Goal: Task Accomplishment & Management: Use online tool/utility

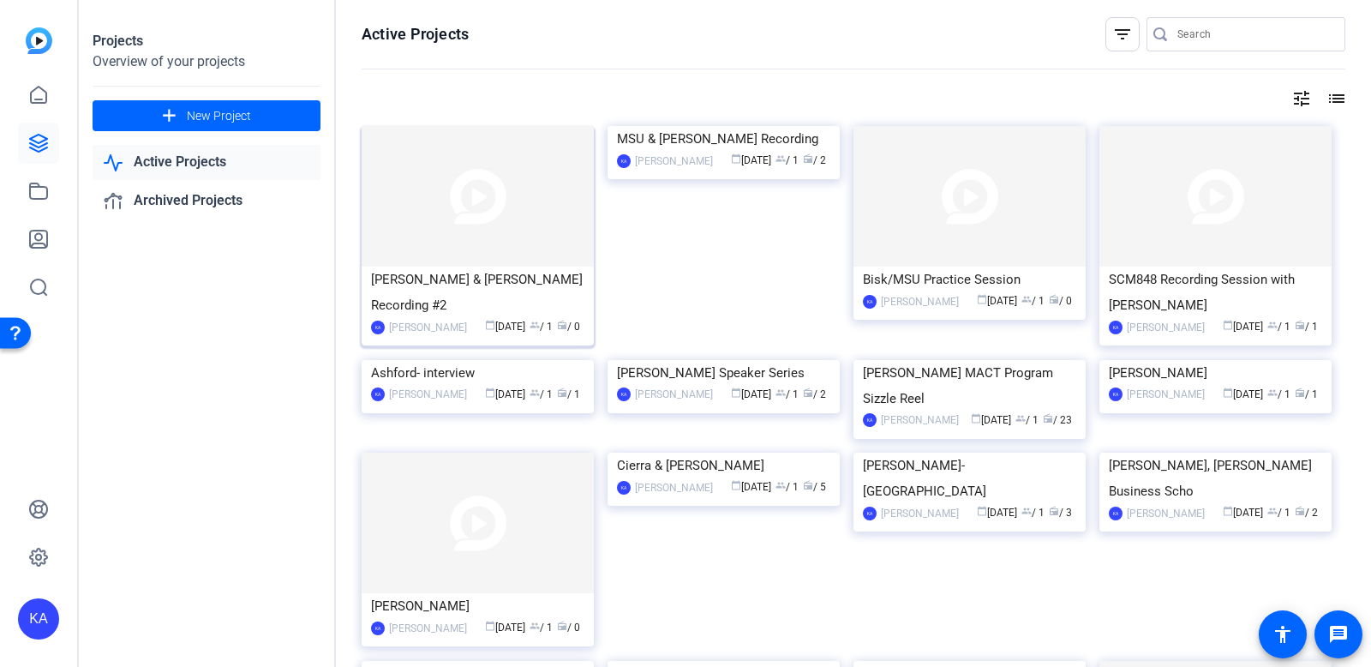
click at [492, 241] on img at bounding box center [478, 196] width 232 height 141
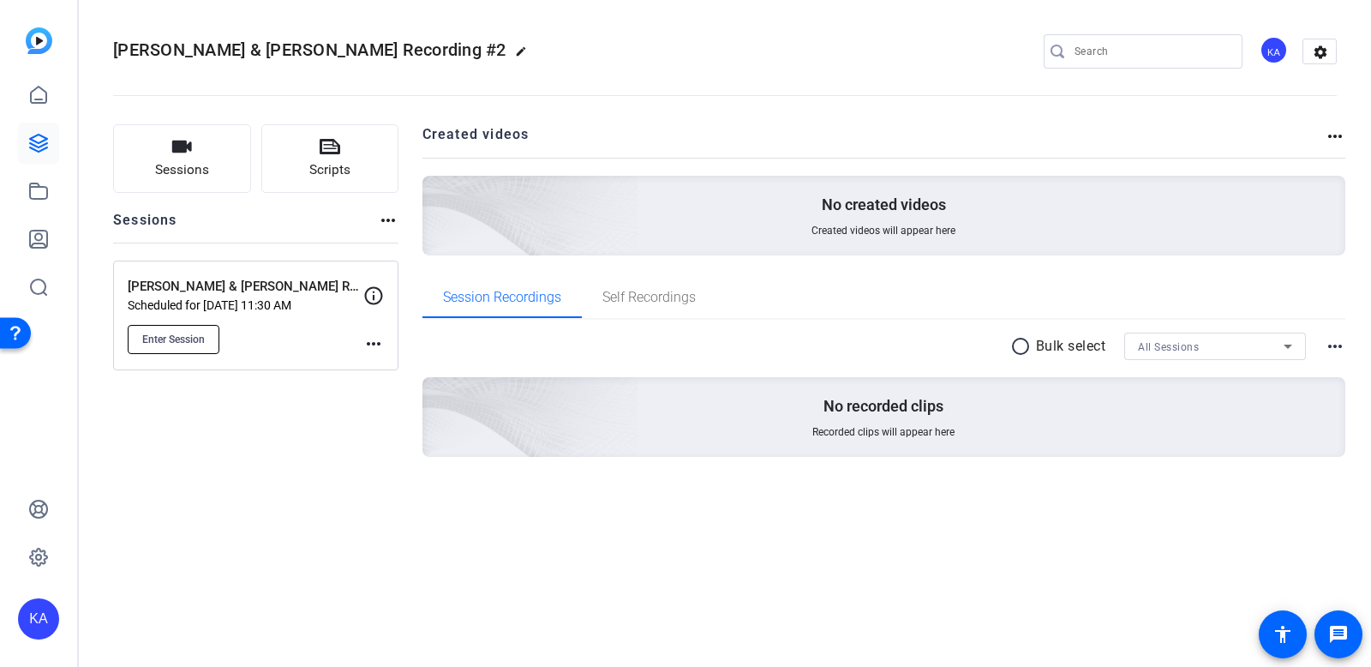
click at [175, 333] on span "Enter Session" at bounding box center [173, 339] width 63 height 14
click at [374, 346] on mat-icon "more_horiz" at bounding box center [373, 343] width 21 height 21
click at [404, 371] on span "Edit Session" at bounding box center [416, 368] width 78 height 21
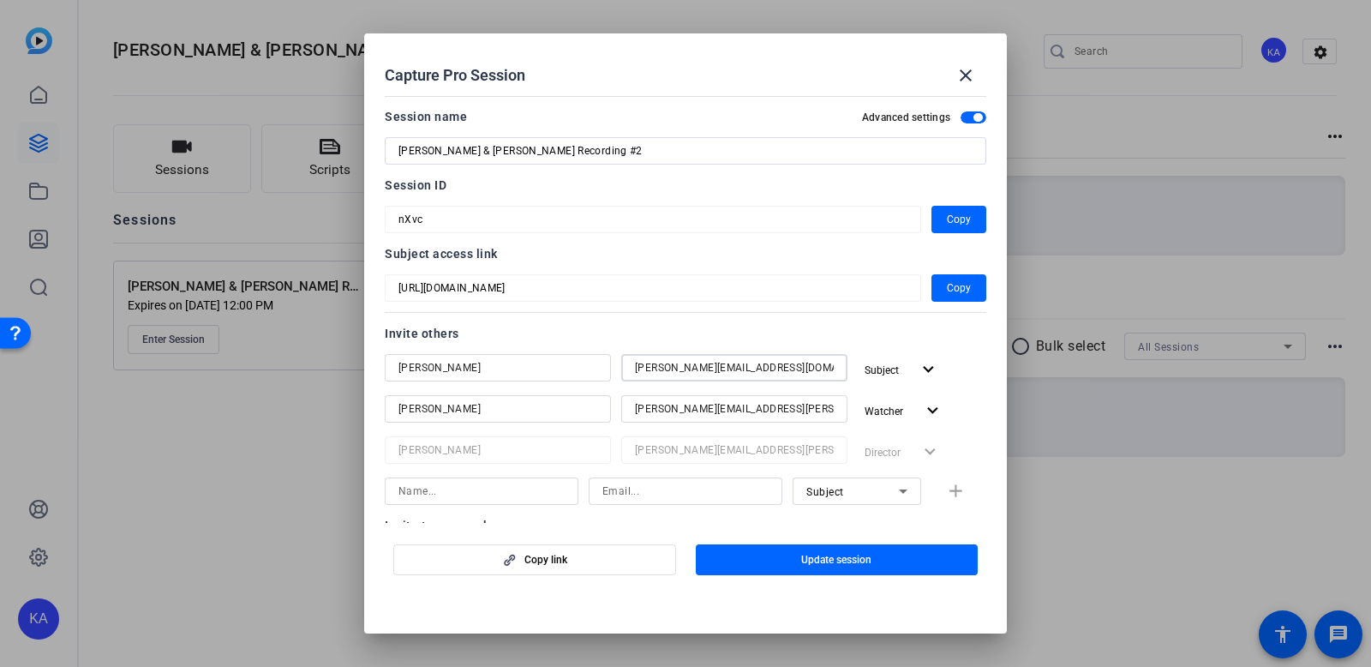
click at [667, 367] on input "niblett@broad.msu.edu" at bounding box center [734, 367] width 199 height 21
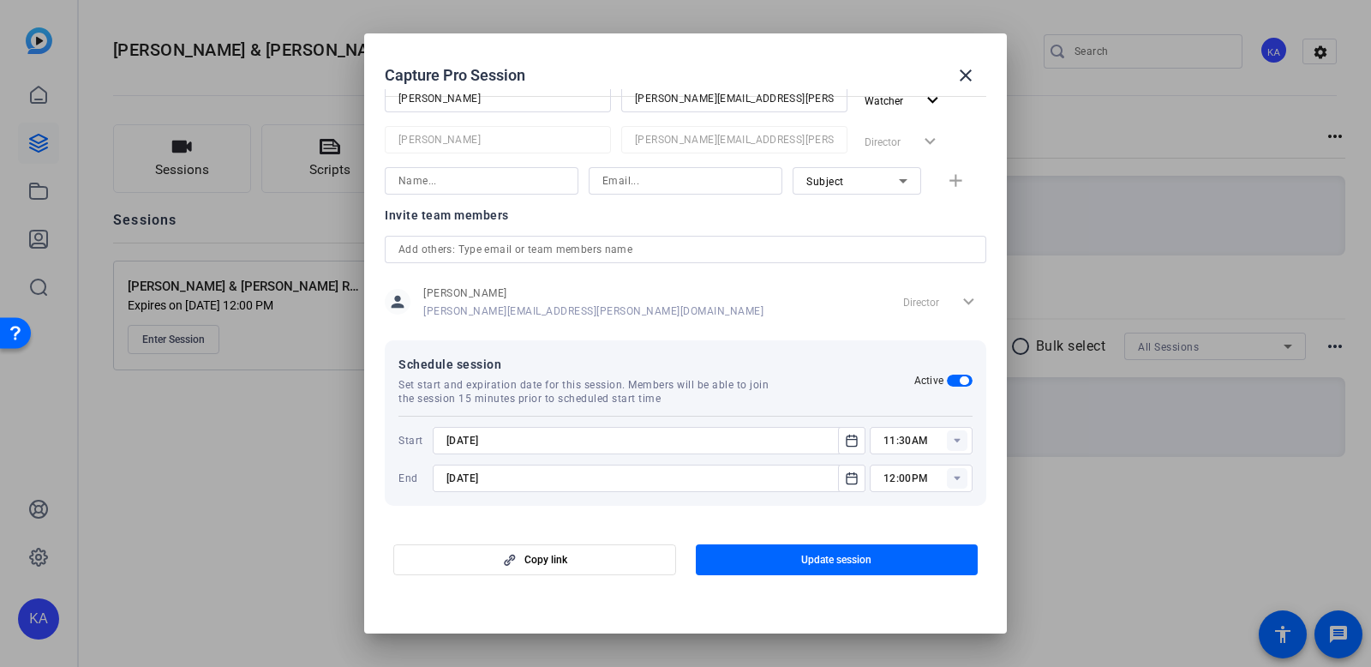
scroll to position [312, 0]
click at [897, 440] on input "11:30AM" at bounding box center [927, 438] width 89 height 21
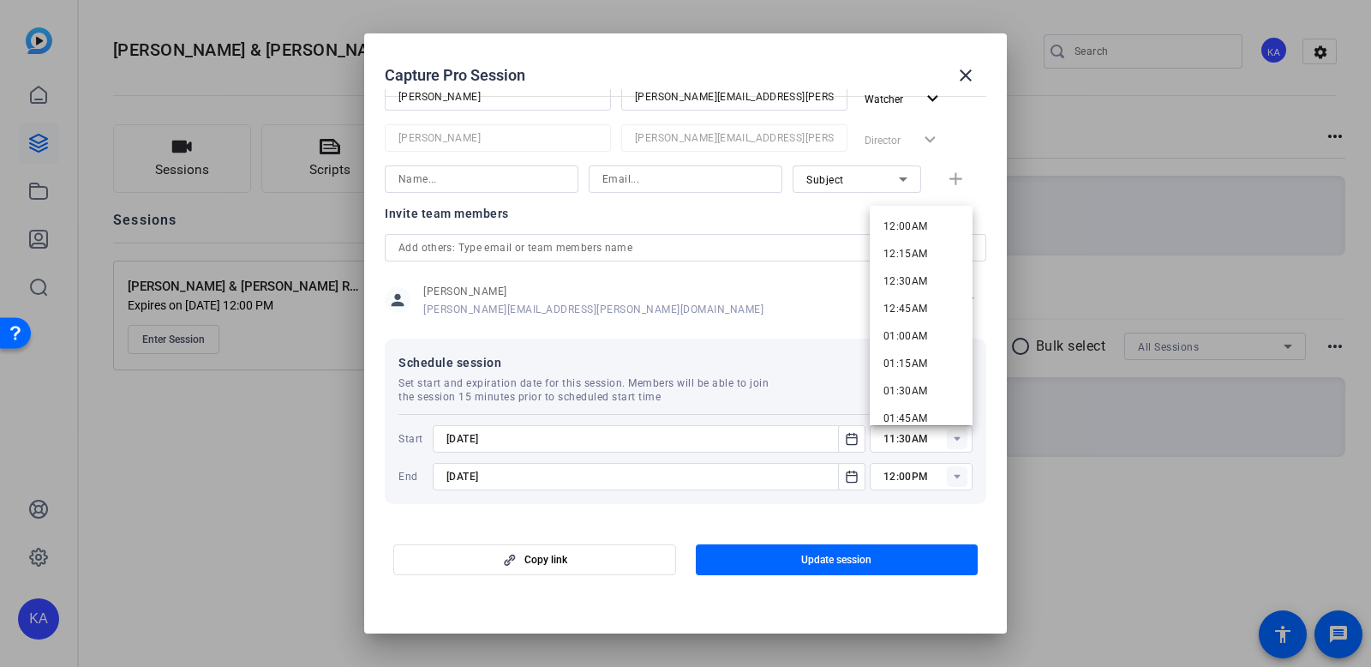
click at [660, 422] on div "Start 9/26/2025 11:30AM End 9/26/2025 12:00PM" at bounding box center [685, 452] width 574 height 76
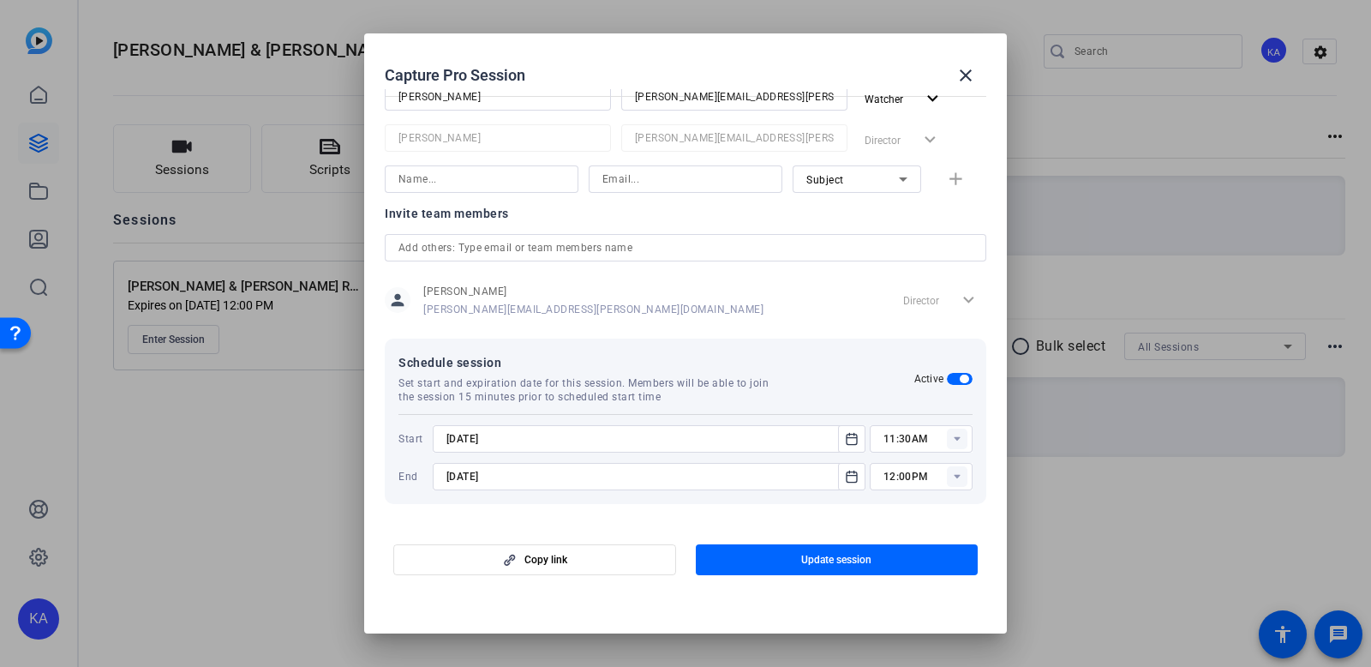
click at [649, 448] on input "9/26/2025" at bounding box center [640, 438] width 388 height 21
click at [641, 433] on input "9/26/2025" at bounding box center [640, 438] width 388 height 21
click at [848, 441] on icon "Open calendar" at bounding box center [852, 438] width 14 height 21
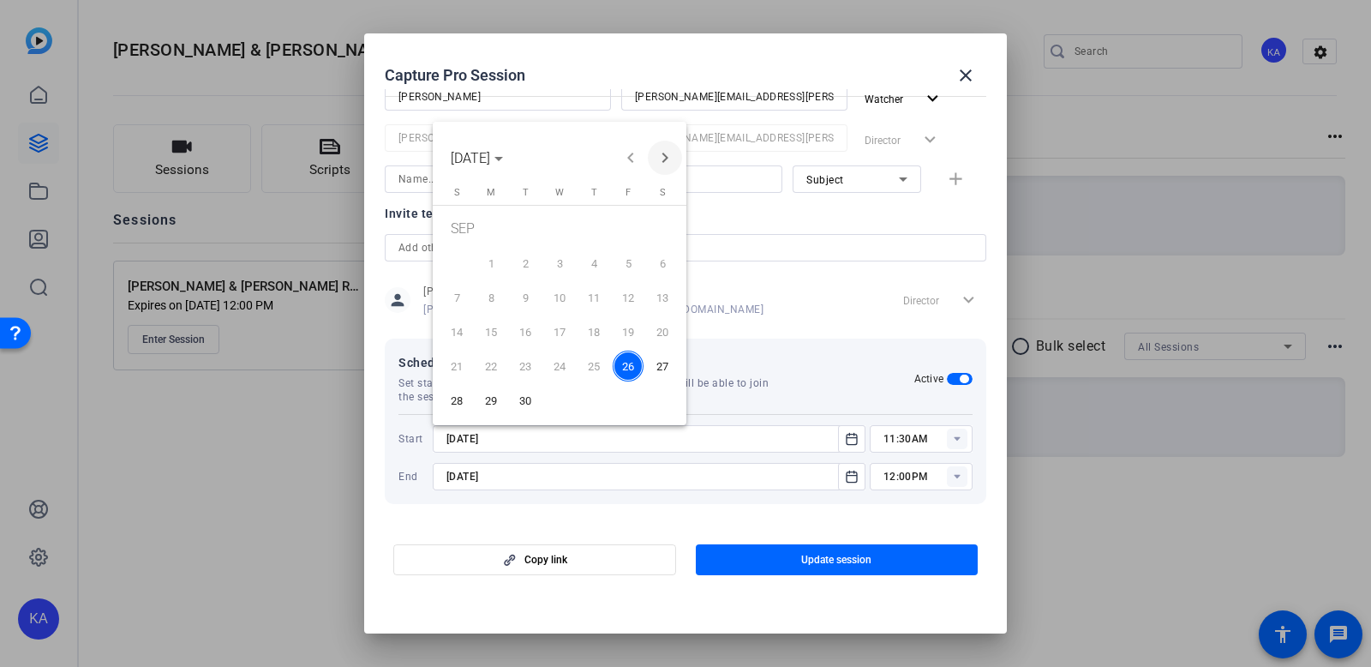
click at [665, 164] on span "Next month" at bounding box center [665, 158] width 34 height 34
click at [634, 235] on span "3" at bounding box center [628, 230] width 31 height 35
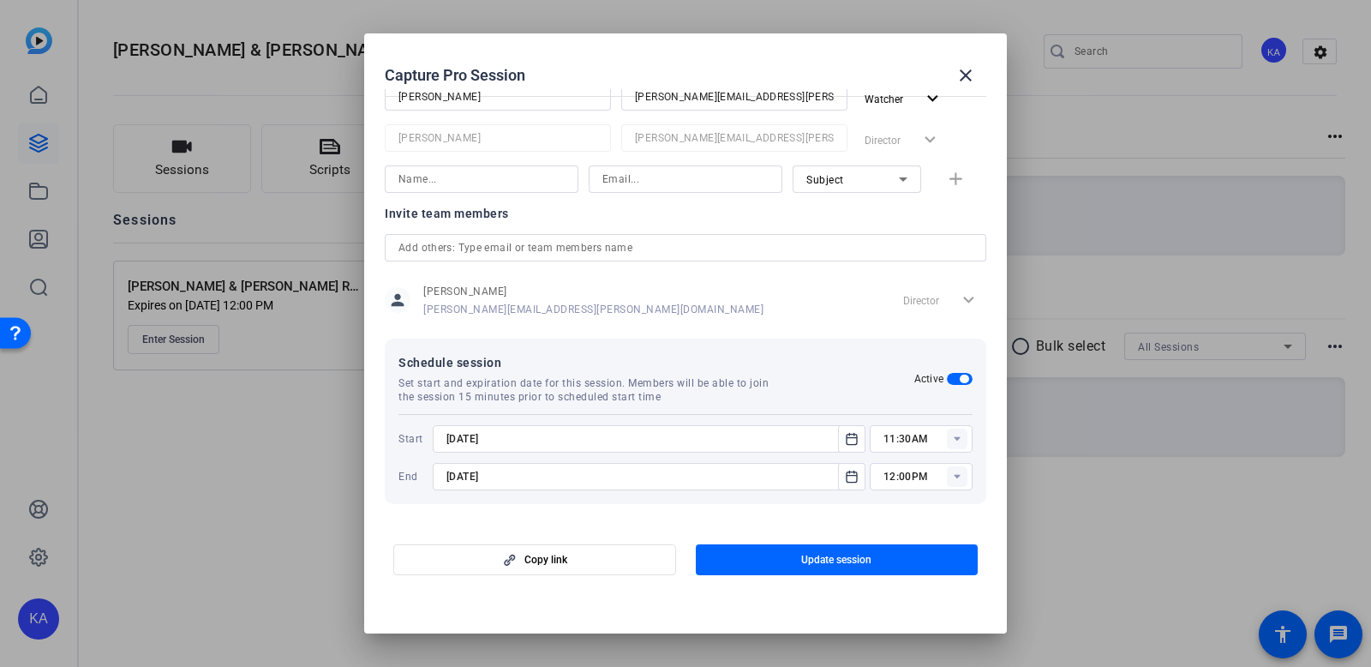
type input "10/3/2025"
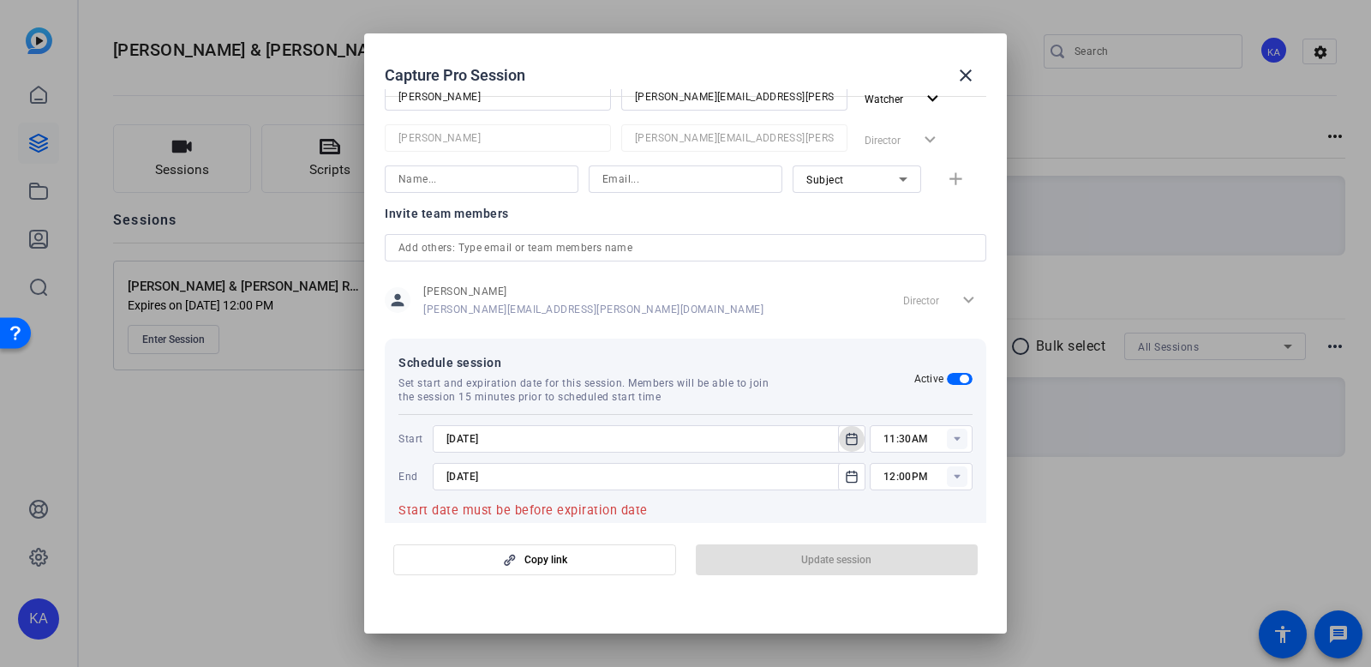
click at [747, 476] on input "9/26/2025" at bounding box center [640, 476] width 388 height 21
click at [847, 473] on icon "Open calendar" at bounding box center [852, 475] width 10 height 11
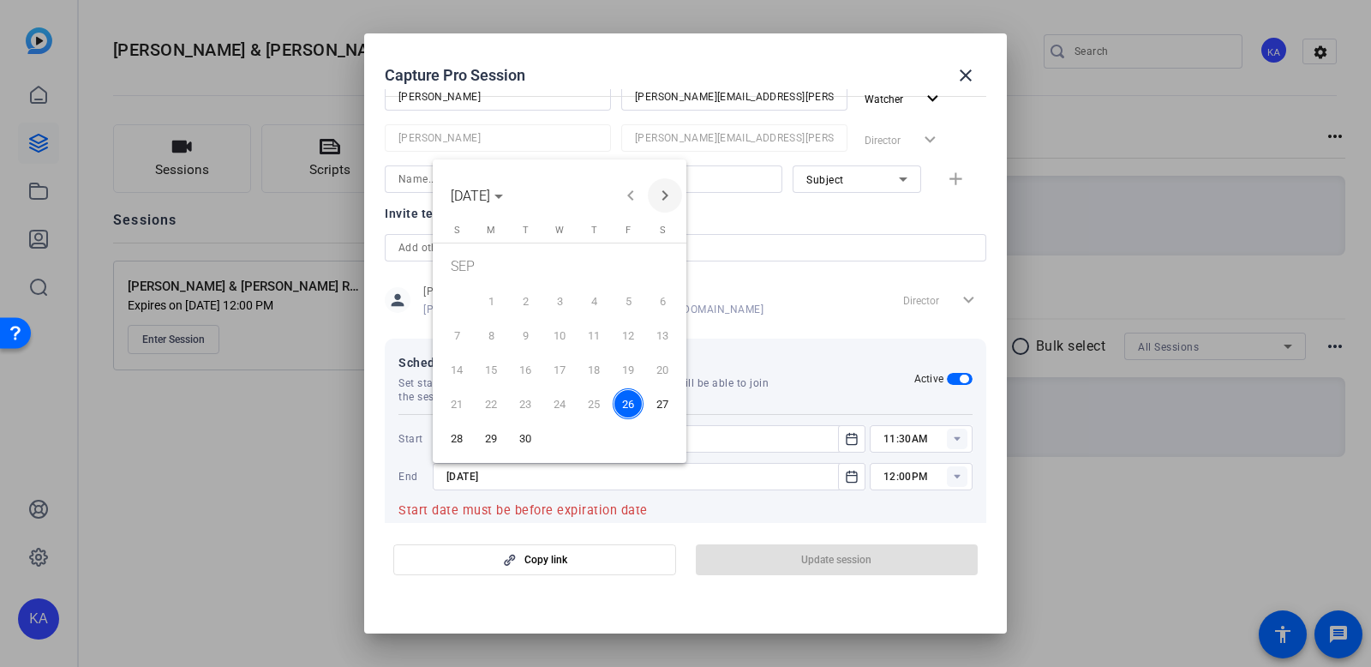
click at [665, 202] on span "Next month" at bounding box center [665, 195] width 34 height 34
click at [622, 269] on span "3" at bounding box center [628, 268] width 31 height 35
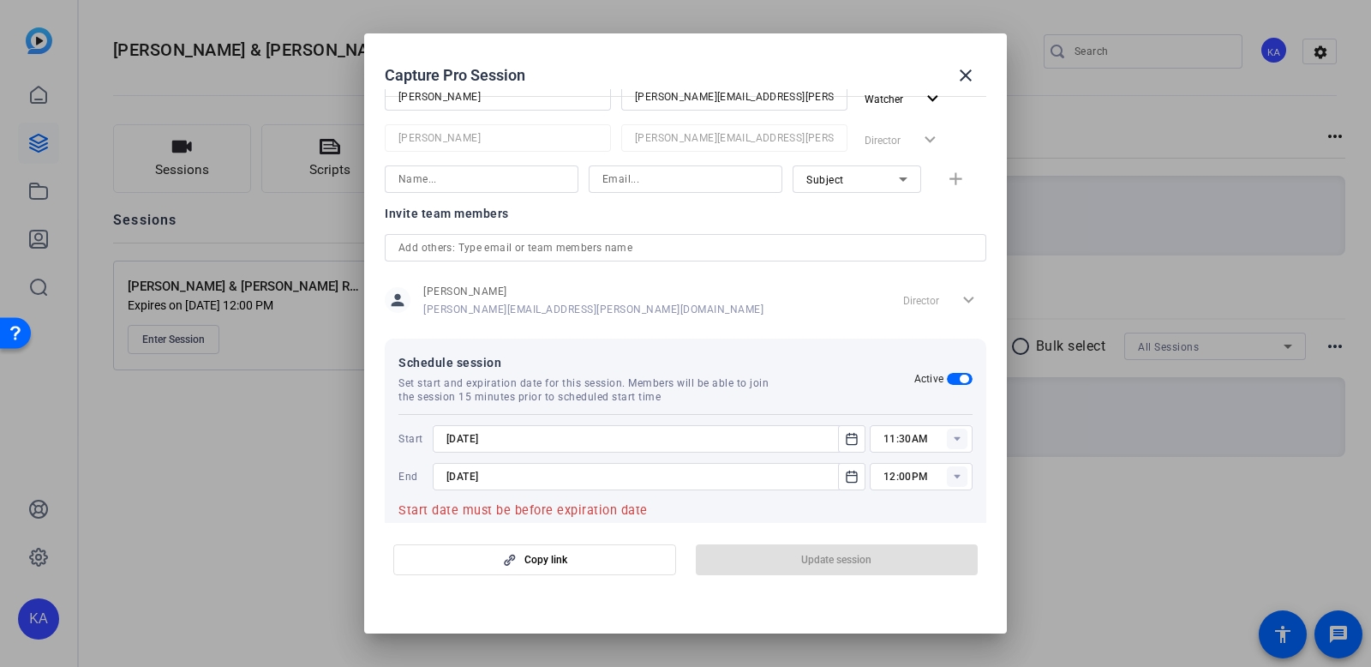
type input "10/3/2025"
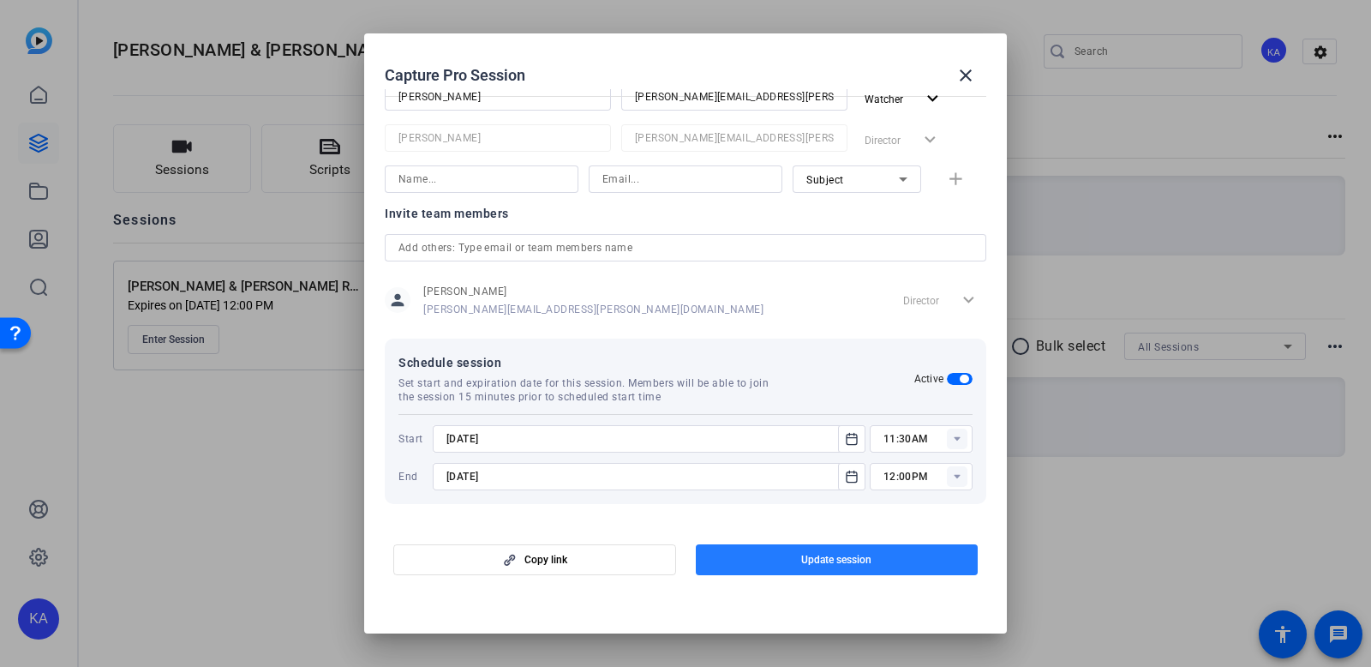
click at [782, 556] on span "button" at bounding box center [837, 559] width 283 height 41
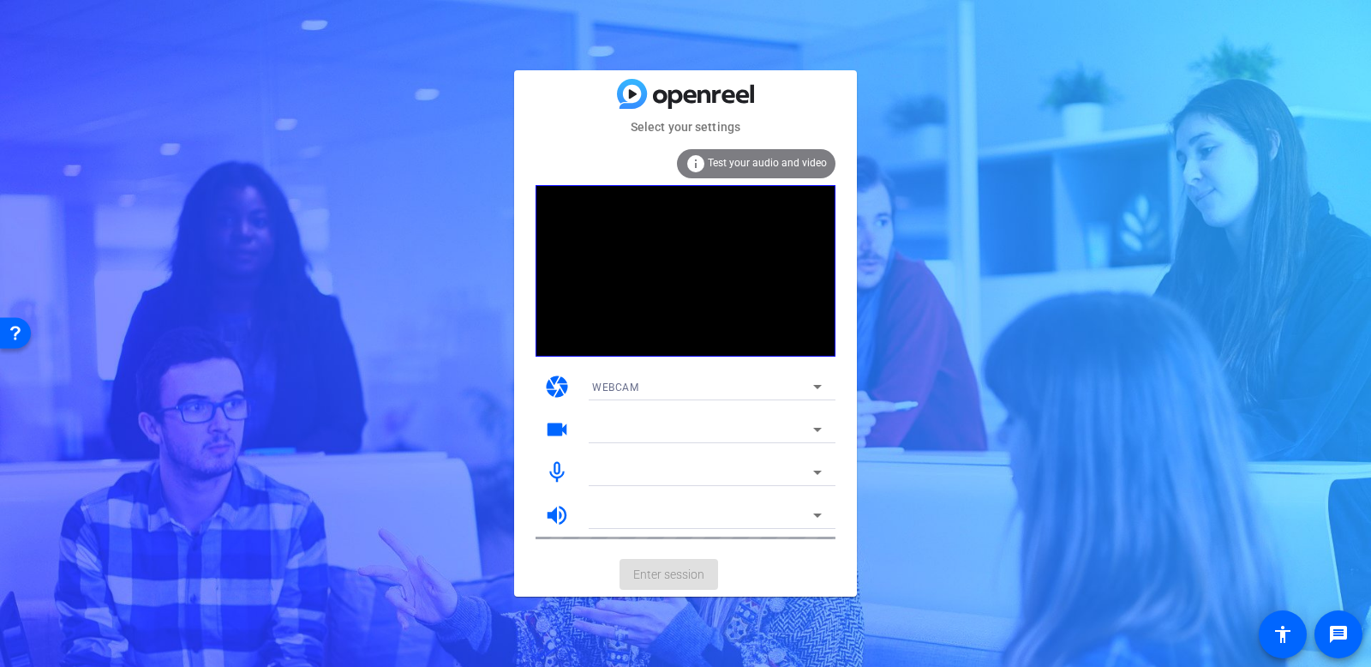
click at [722, 380] on mat-form-field "WEBCAM" at bounding box center [706, 386] width 257 height 27
click at [704, 393] on mat-form-field "WEBCAM" at bounding box center [706, 386] width 257 height 27
click at [812, 387] on mat-form-field "WEBCAM" at bounding box center [706, 386] width 257 height 27
click at [692, 576] on span "Enter session" at bounding box center [668, 575] width 71 height 18
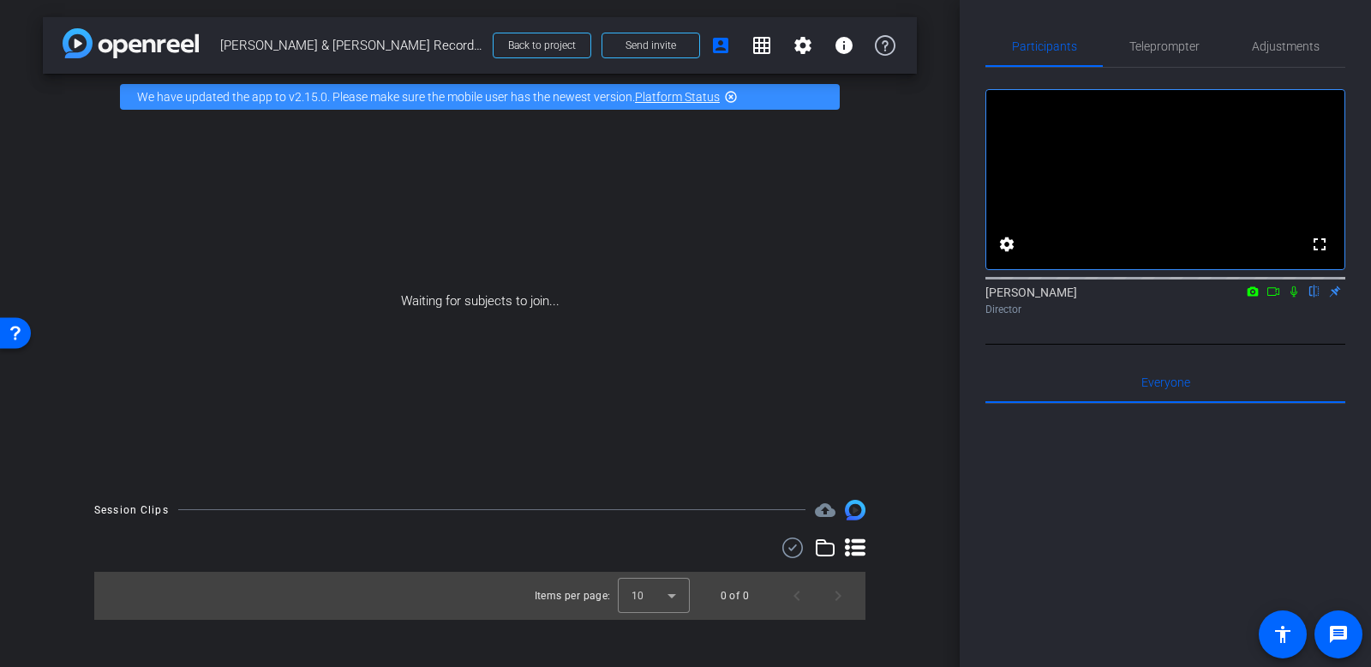
click at [1272, 297] on icon at bounding box center [1274, 291] width 14 height 12
click at [1314, 297] on icon at bounding box center [1315, 291] width 14 height 12
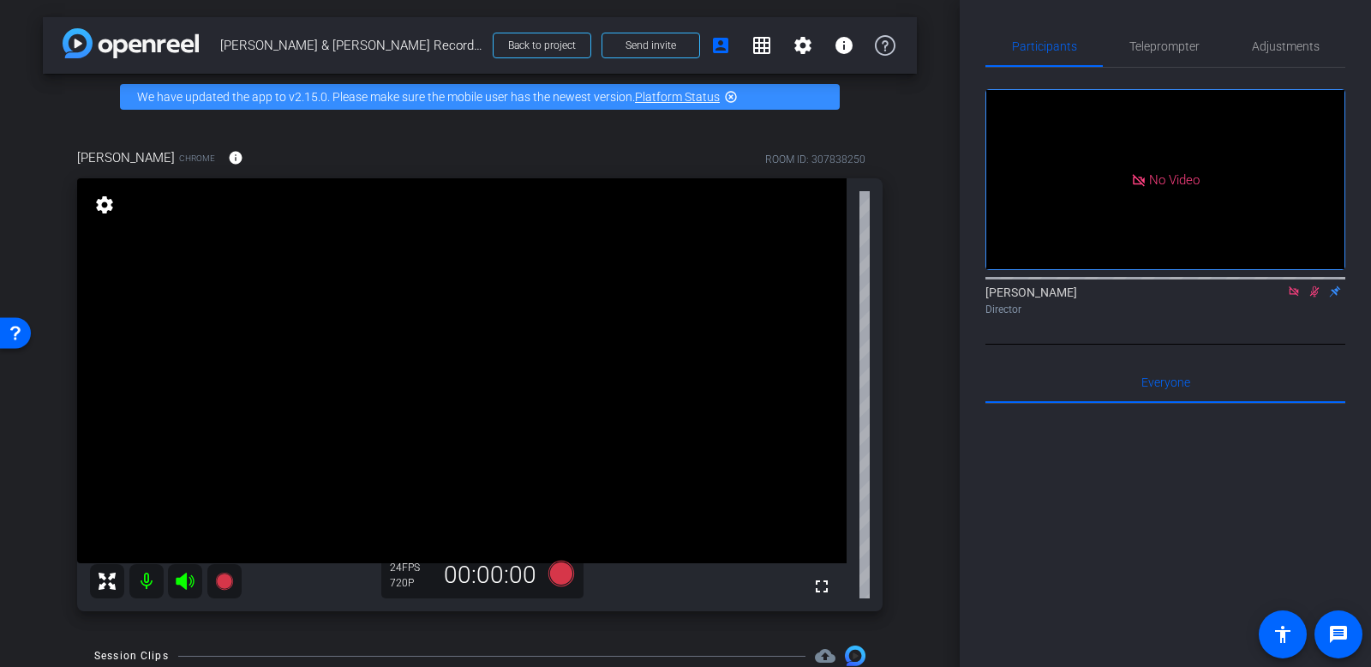
click at [1309, 297] on icon at bounding box center [1315, 291] width 14 height 12
click at [1294, 297] on icon at bounding box center [1294, 291] width 14 height 12
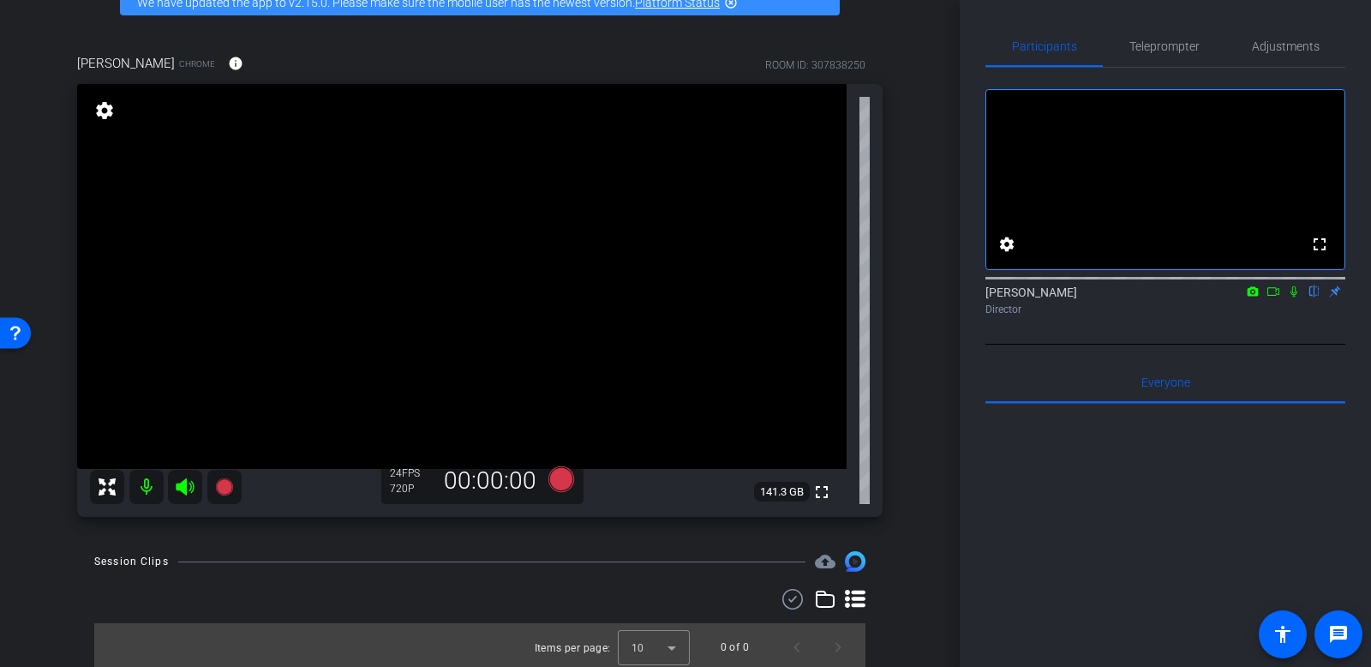
scroll to position [96, 0]
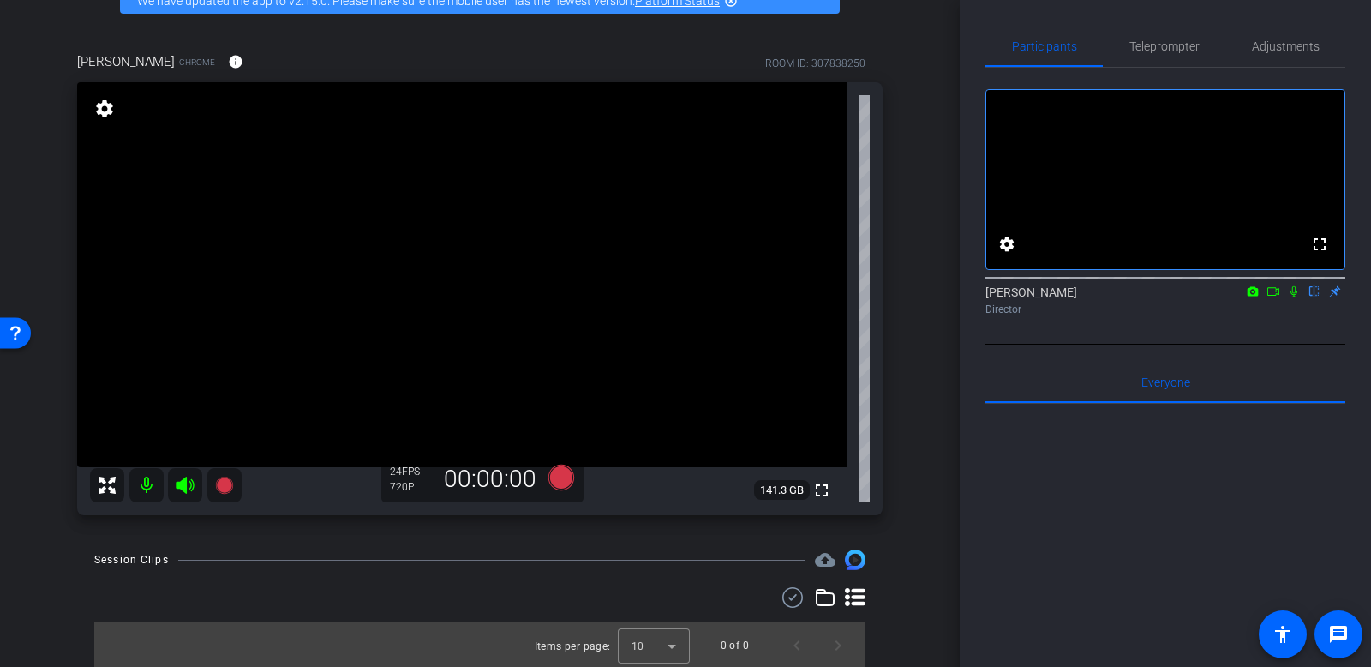
click at [117, 105] on div "settings" at bounding box center [104, 109] width 29 height 29
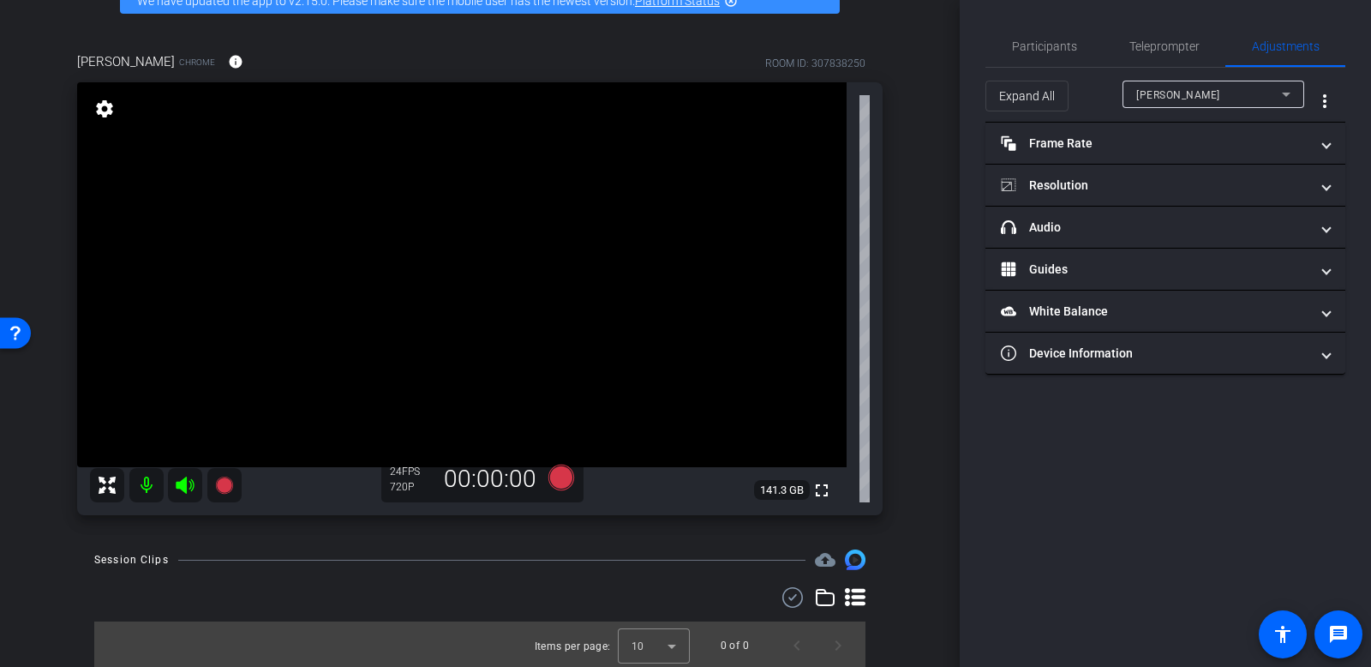
click at [104, 105] on mat-icon "settings" at bounding box center [105, 109] width 24 height 21
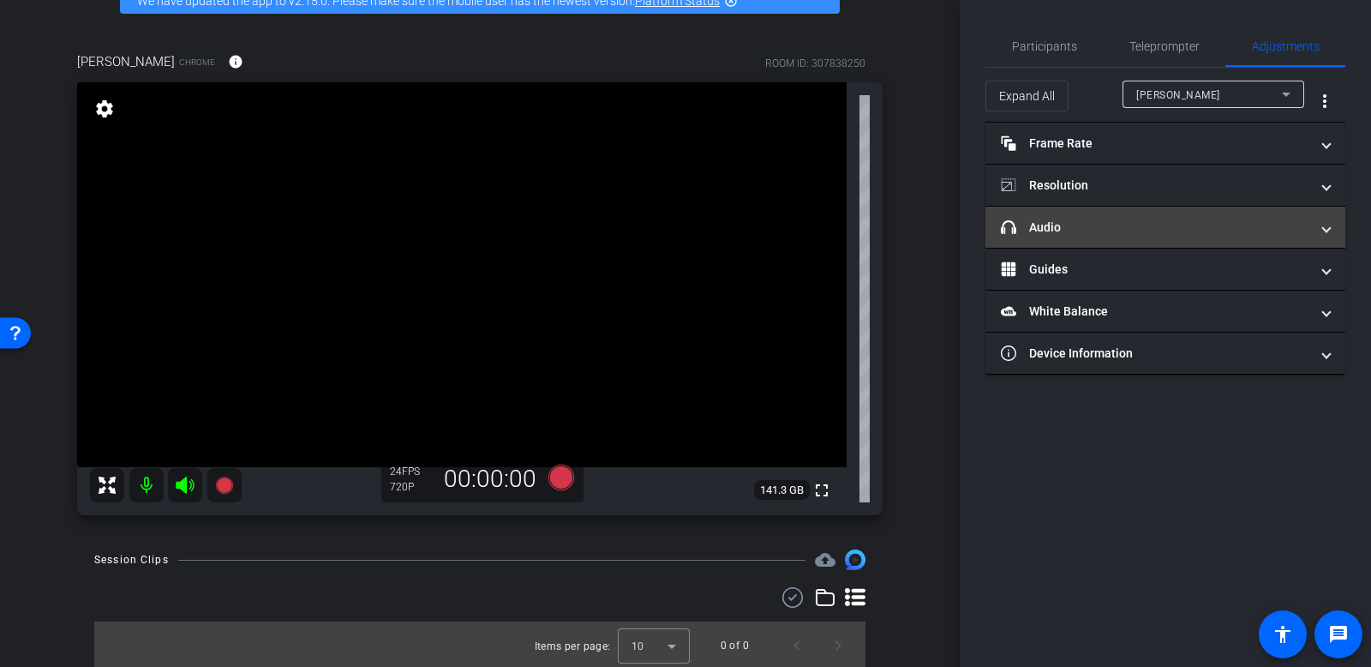
click at [1213, 235] on mat-panel-title "headphone icon Audio" at bounding box center [1155, 228] width 308 height 18
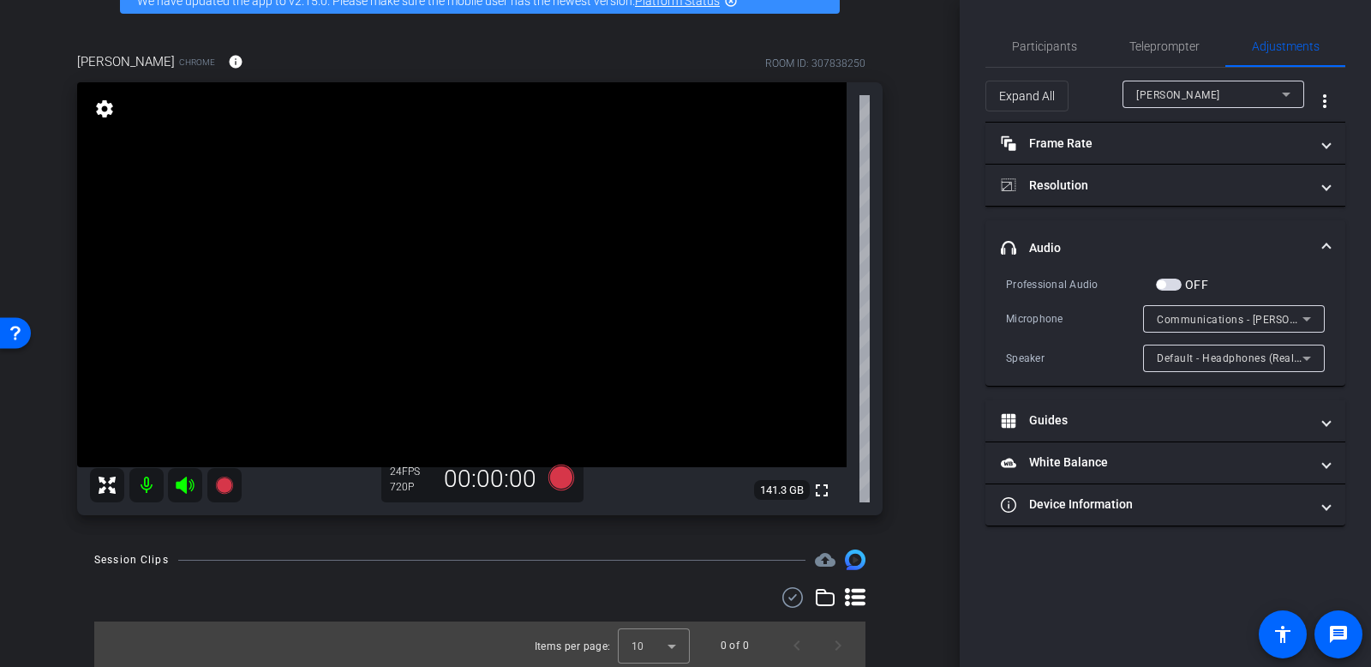
click at [1299, 309] on icon at bounding box center [1307, 318] width 21 height 21
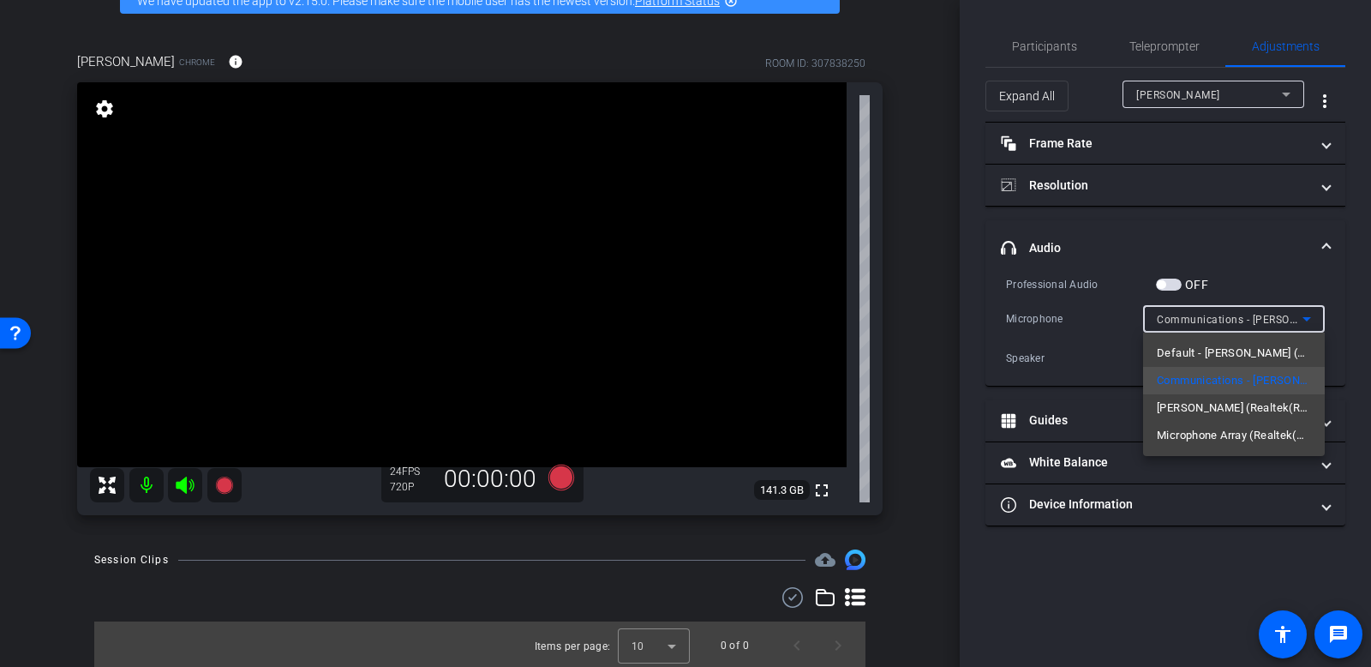
click at [1113, 350] on div at bounding box center [685, 333] width 1371 height 667
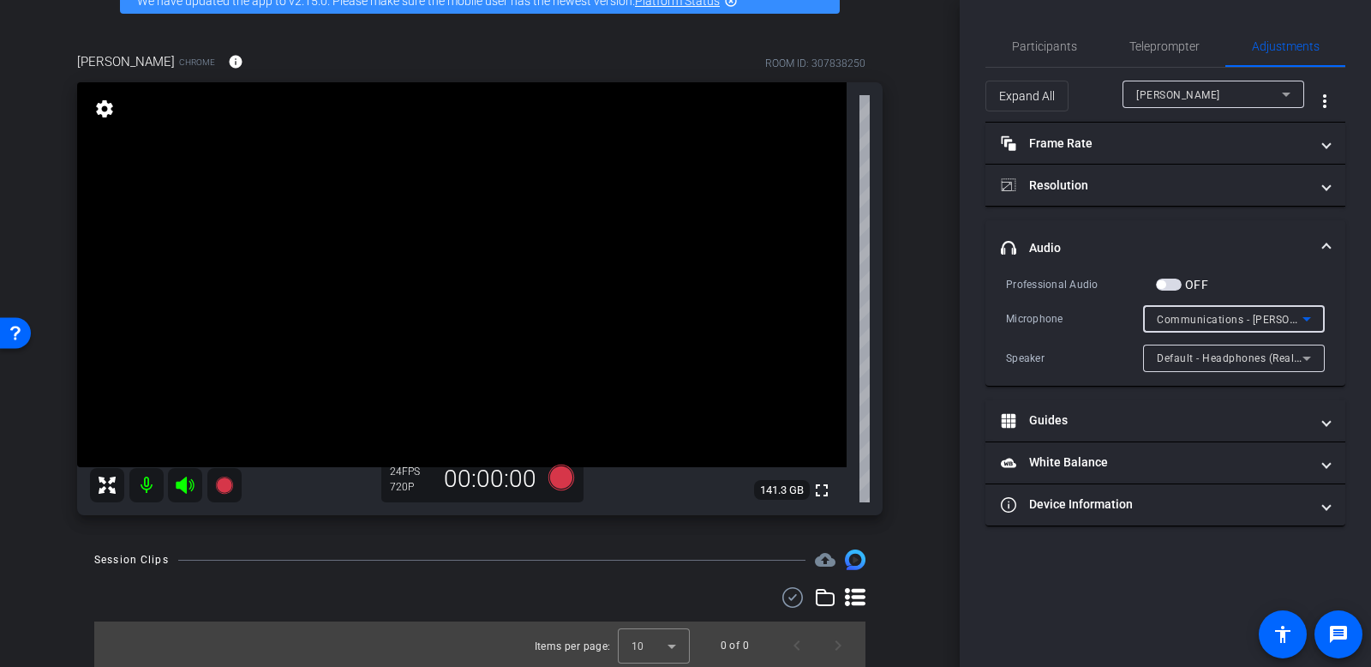
click at [1241, 318] on span "Communications - [PERSON_NAME] (Realtek(R) Audio)" at bounding box center [1293, 319] width 273 height 14
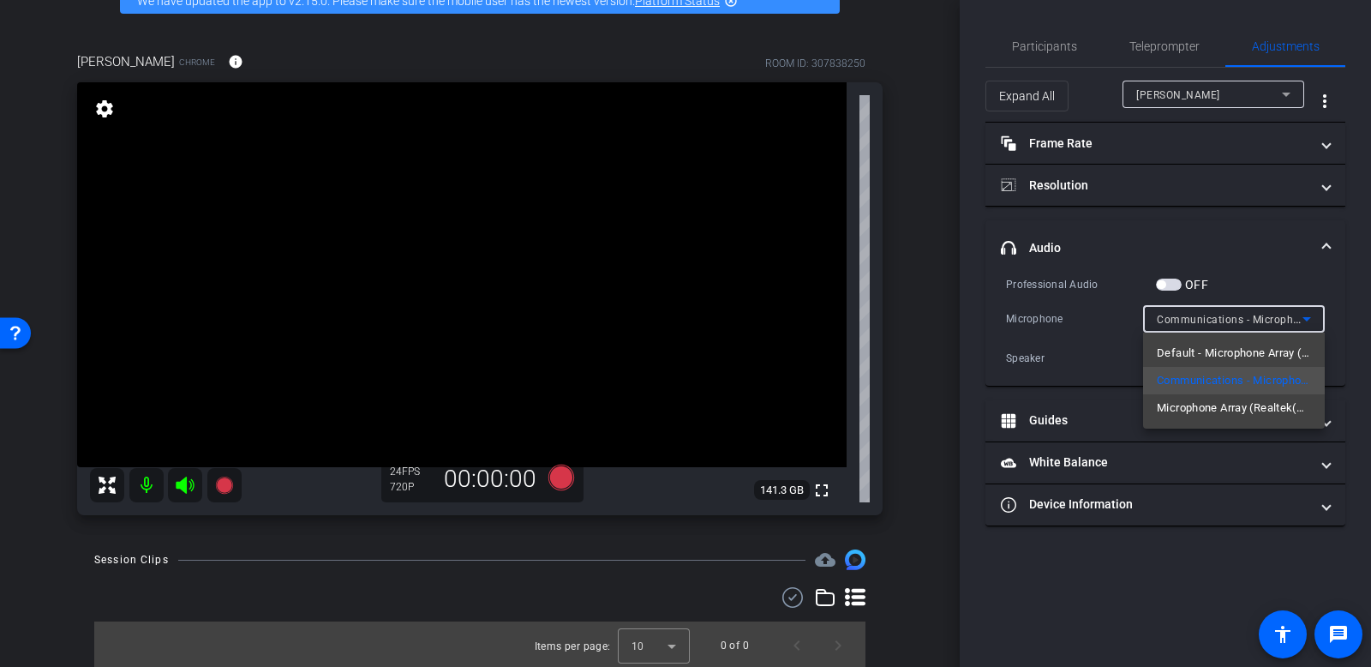
click at [1105, 331] on div at bounding box center [685, 333] width 1371 height 667
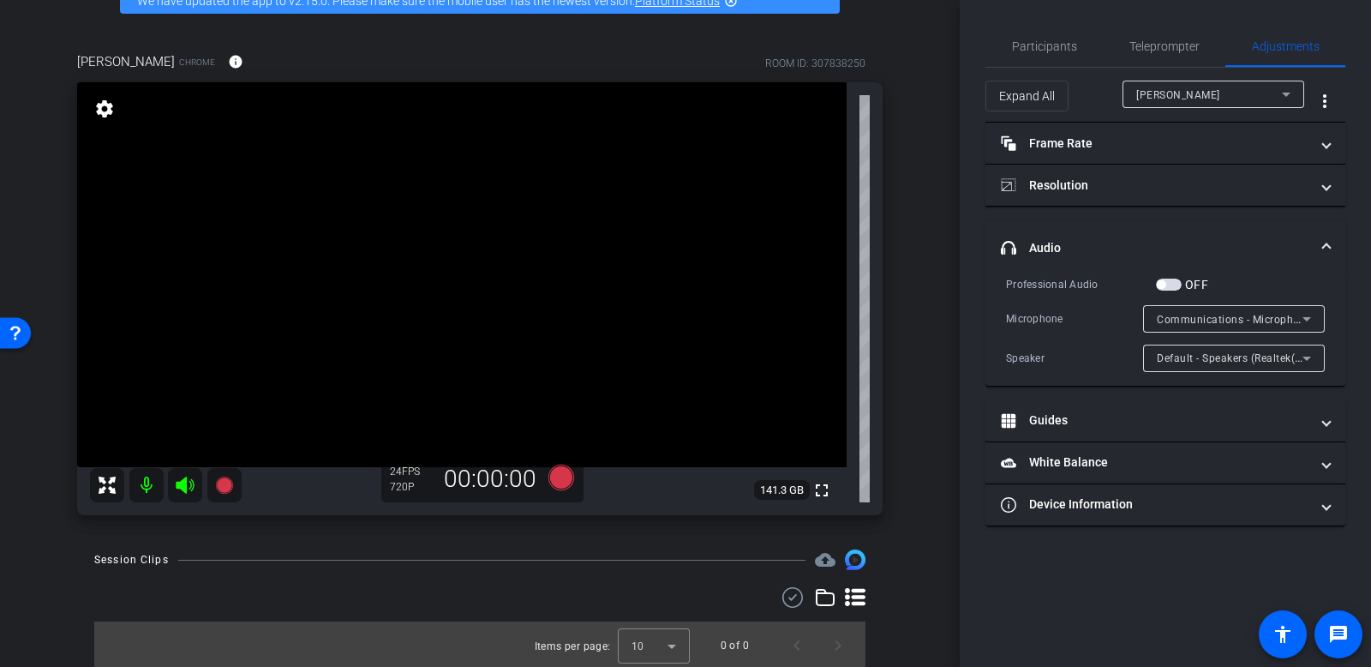
click at [1206, 329] on div "Communications - Microphone Array (Realtek(R) Audio)" at bounding box center [1230, 318] width 146 height 21
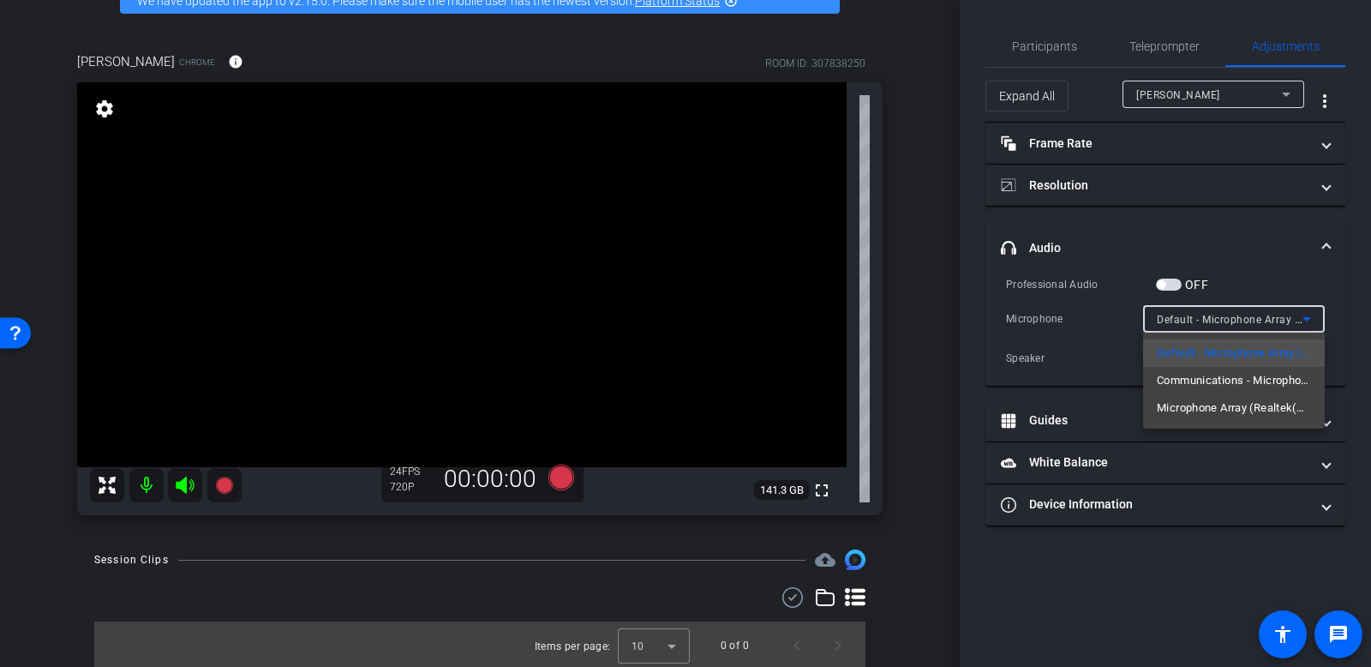
click at [1120, 352] on div at bounding box center [685, 333] width 1371 height 667
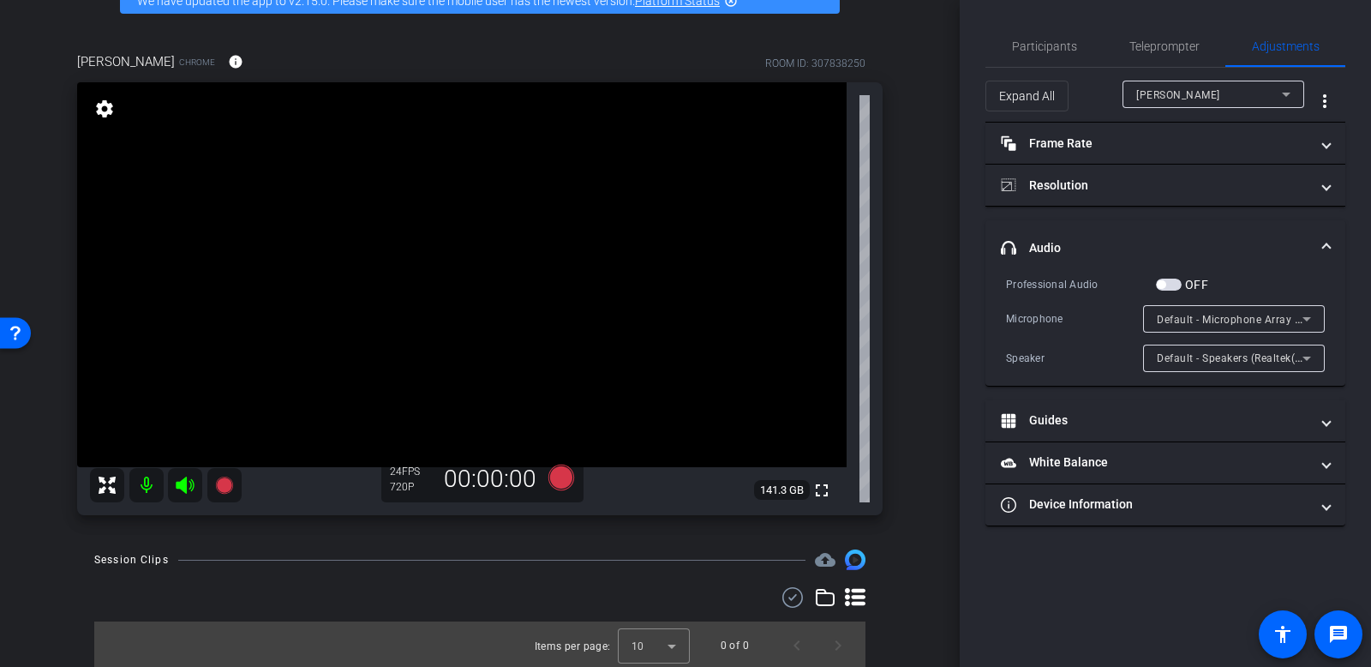
click at [1215, 313] on span "Default - Microphone Array (Realtek(R) Audio)" at bounding box center [1271, 319] width 229 height 14
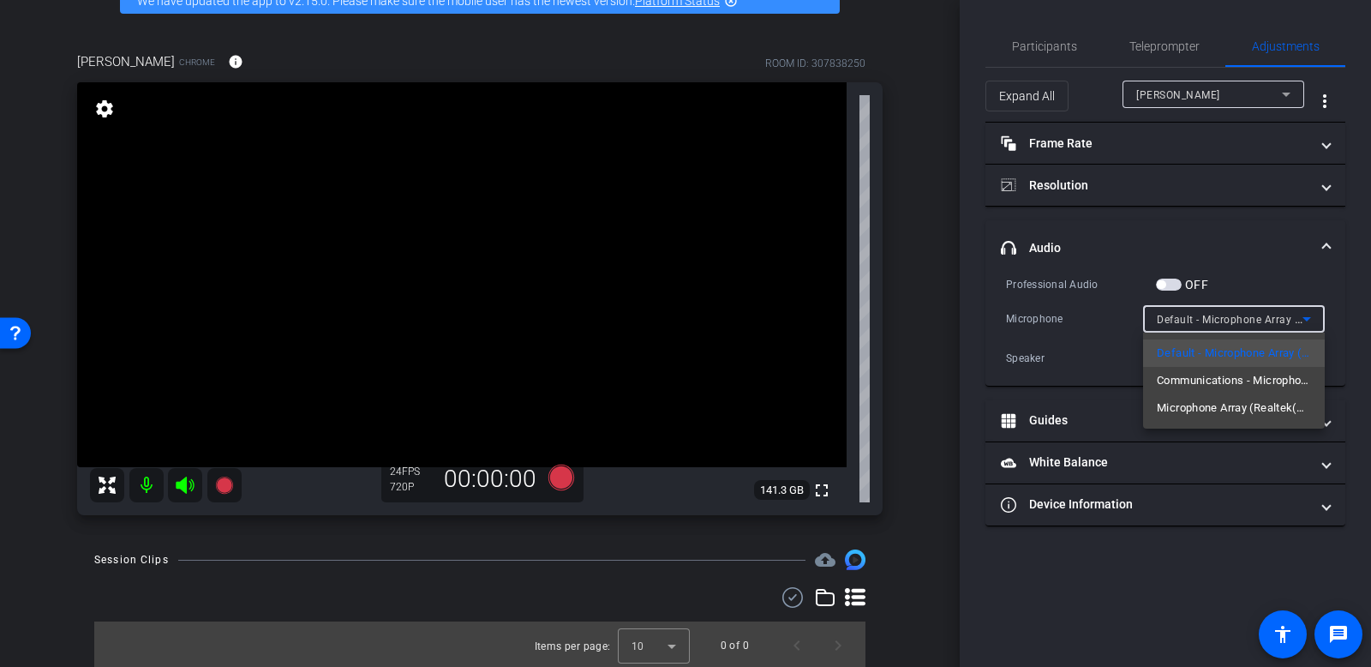
click at [1107, 357] on div at bounding box center [685, 333] width 1371 height 667
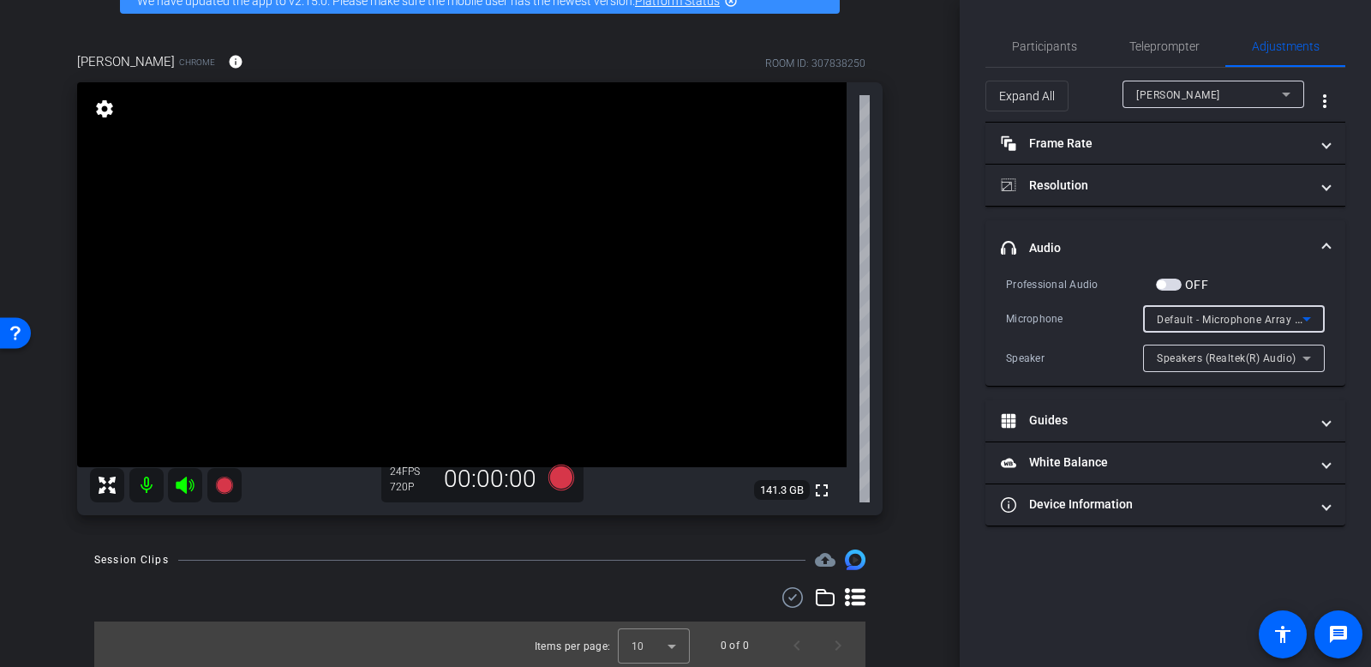
click at [1171, 324] on span "Default - Microphone Array (Realtek(R) Audio)" at bounding box center [1271, 319] width 229 height 14
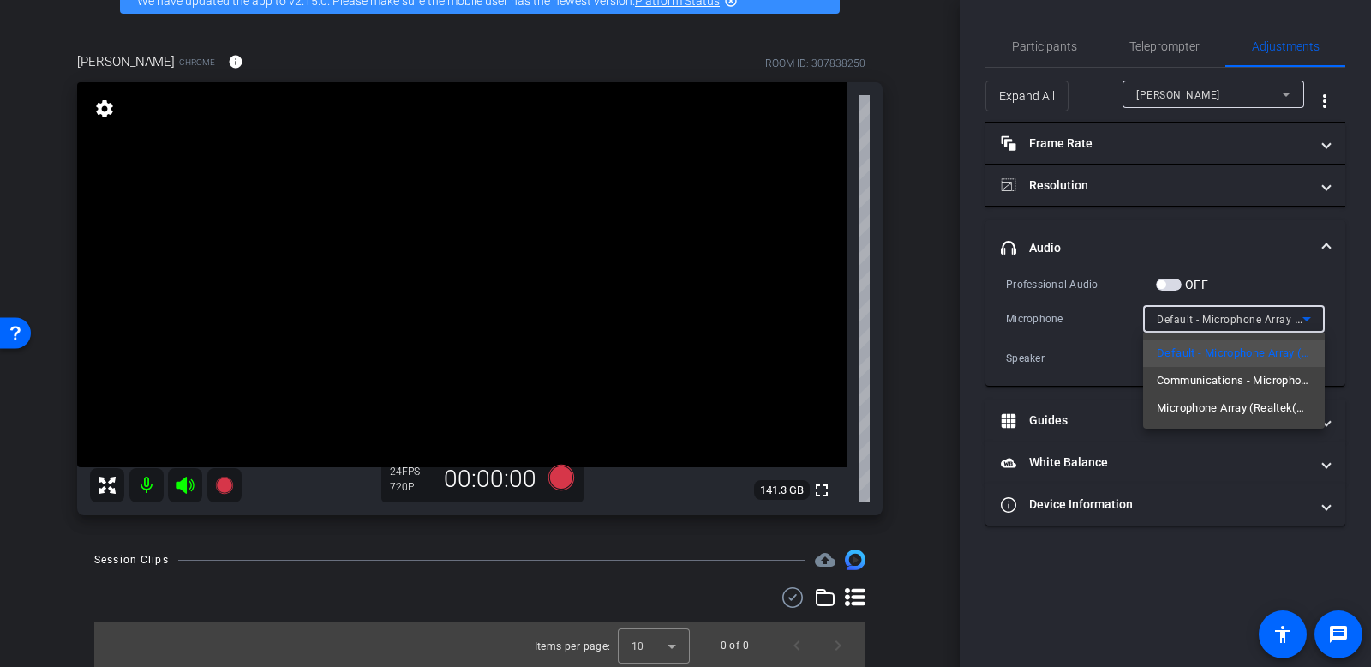
click at [1114, 322] on div at bounding box center [685, 333] width 1371 height 667
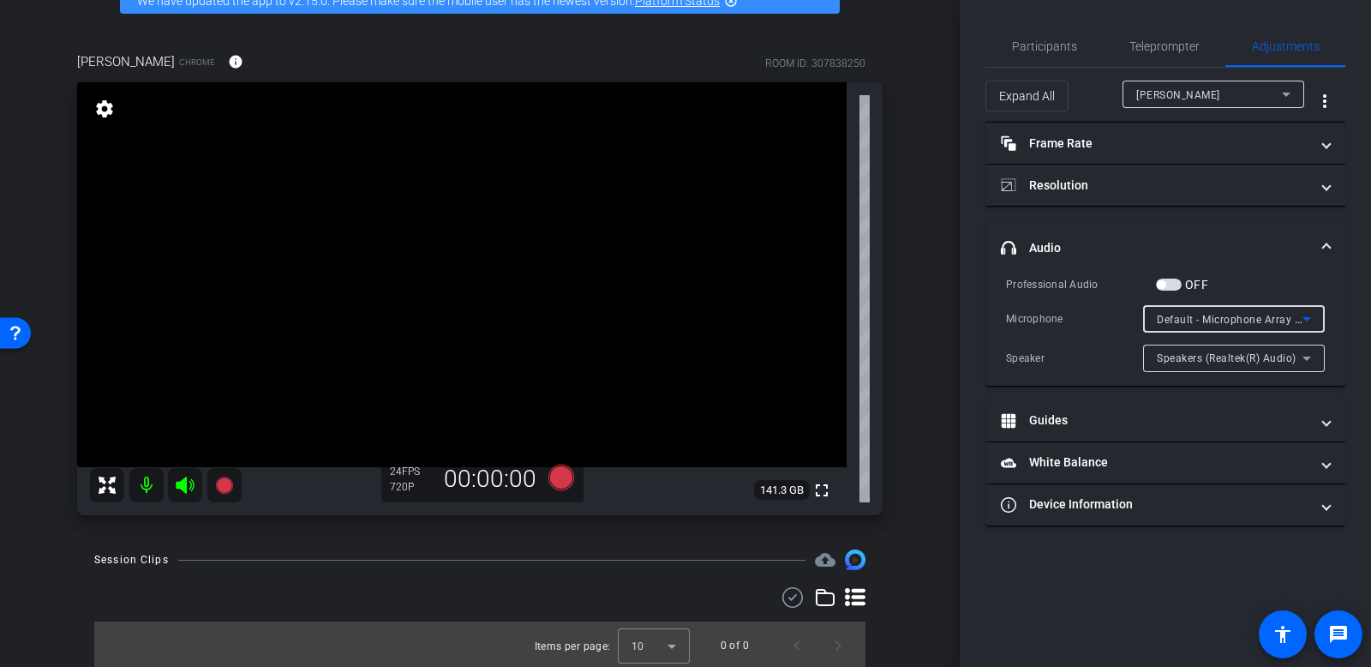
click at [1199, 316] on span "Default - Microphone Array (Realtek(R) Audio)" at bounding box center [1271, 319] width 229 height 14
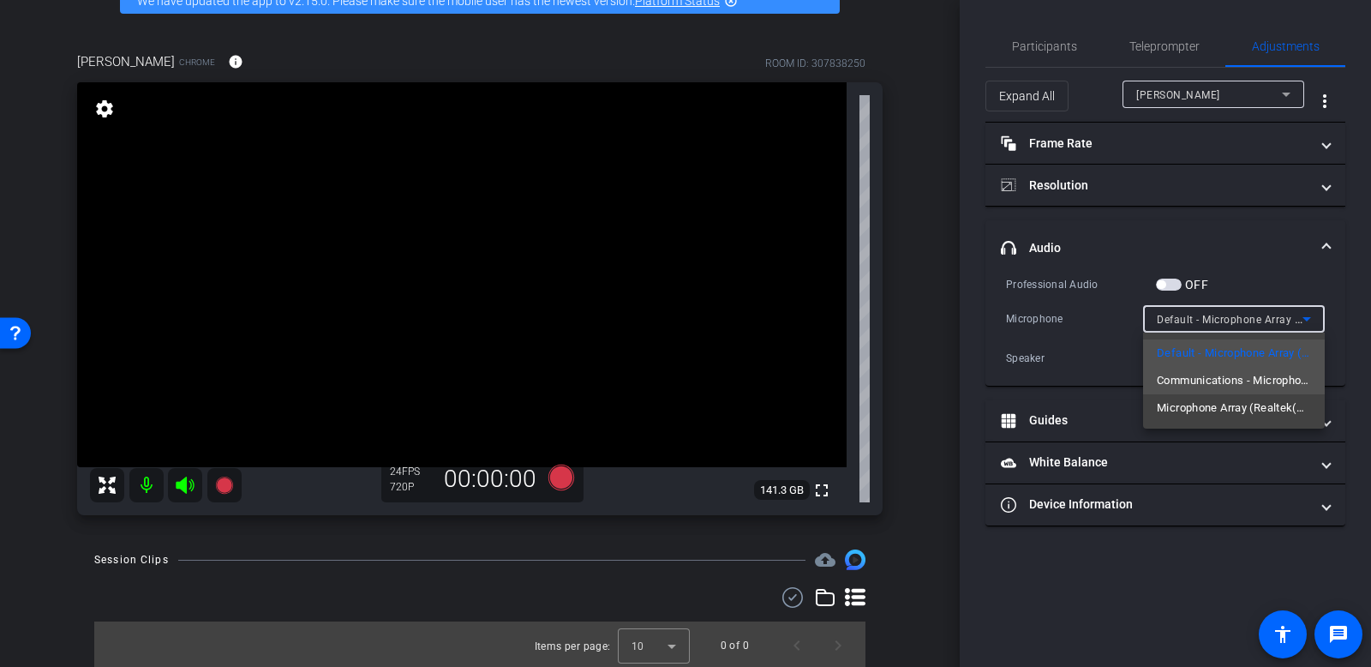
click at [1206, 379] on span "Communications - Microphone Array (Realtek(R) Audio)" at bounding box center [1234, 380] width 154 height 21
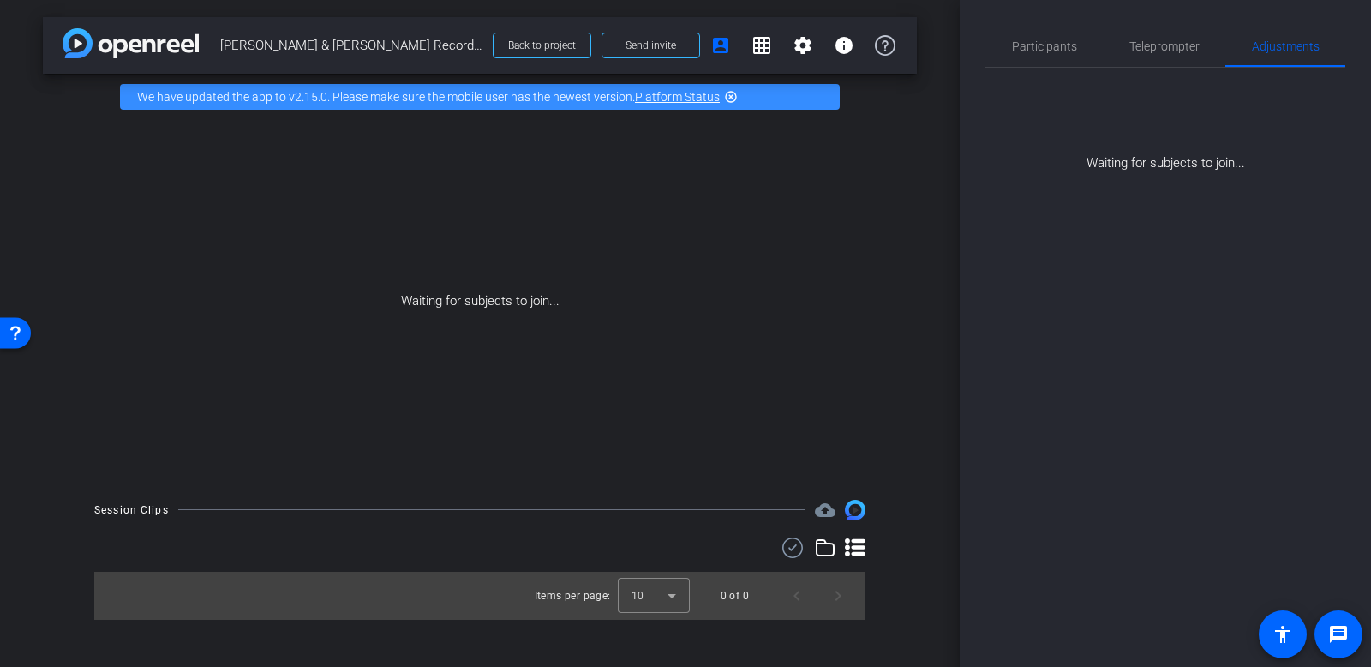
scroll to position [0, 0]
click at [1060, 48] on span "Participants" at bounding box center [1044, 46] width 65 height 12
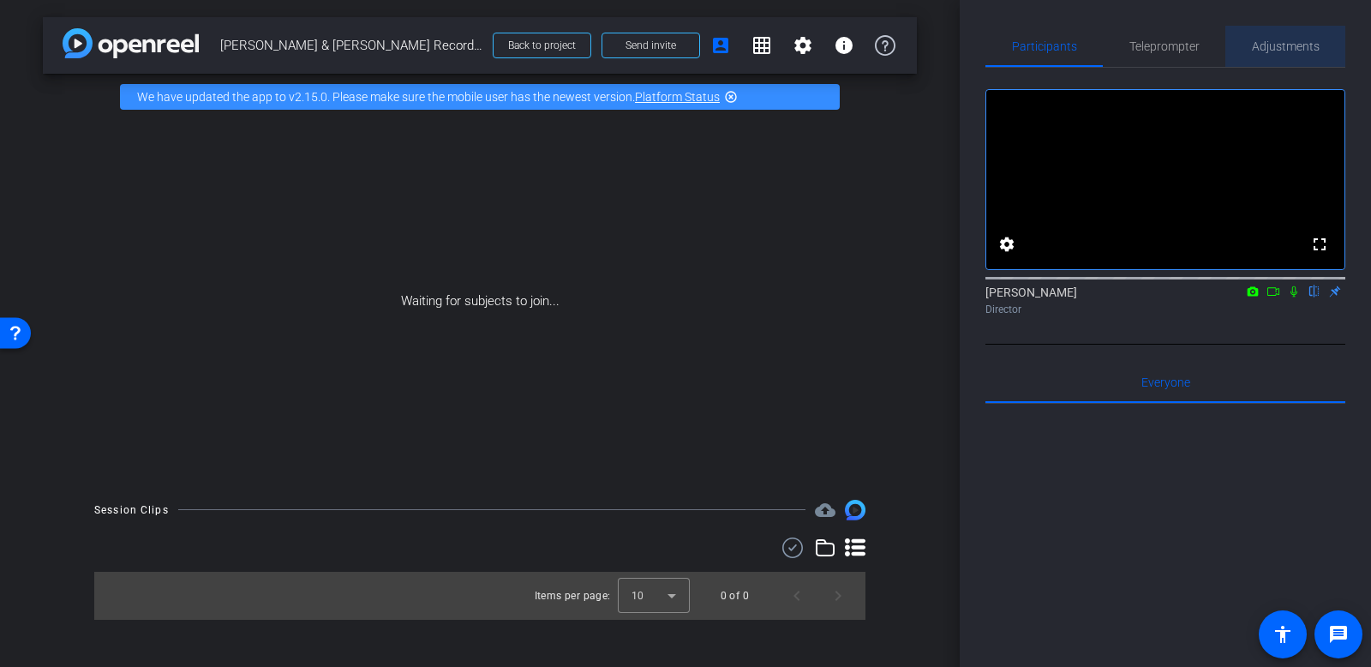
click at [1285, 42] on span "Adjustments" at bounding box center [1286, 46] width 68 height 12
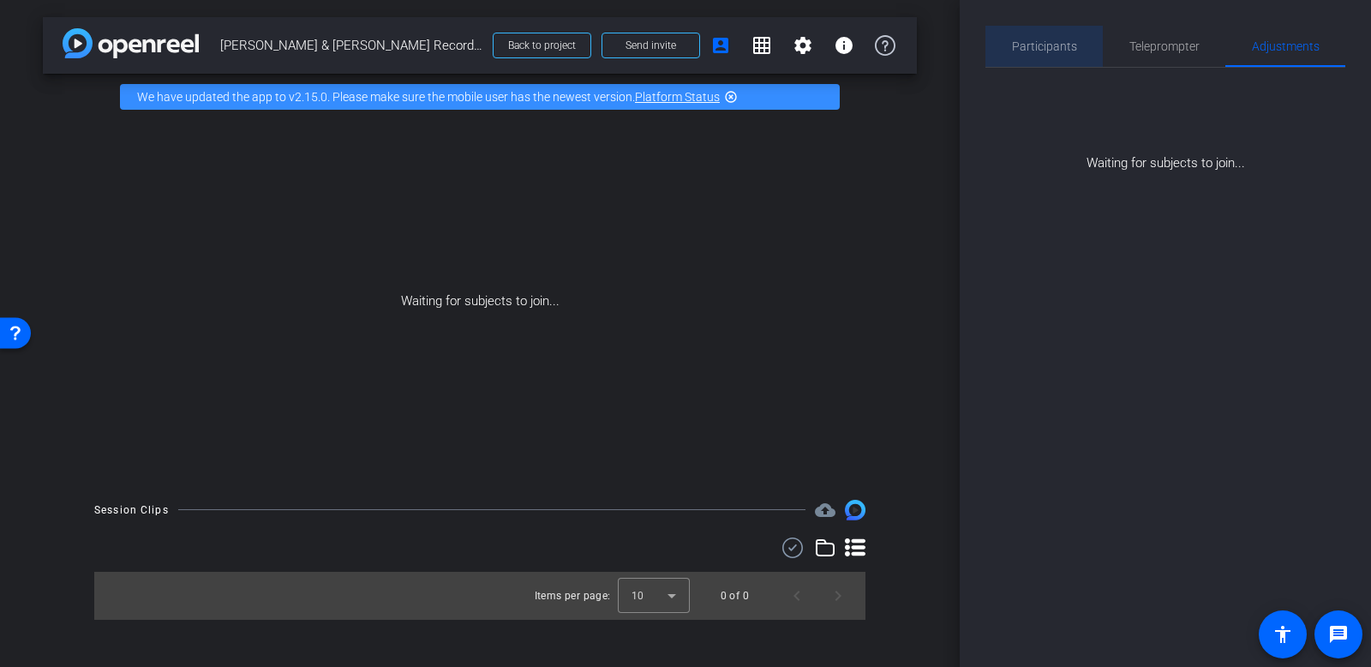
click at [1071, 40] on span "Participants" at bounding box center [1044, 46] width 65 height 12
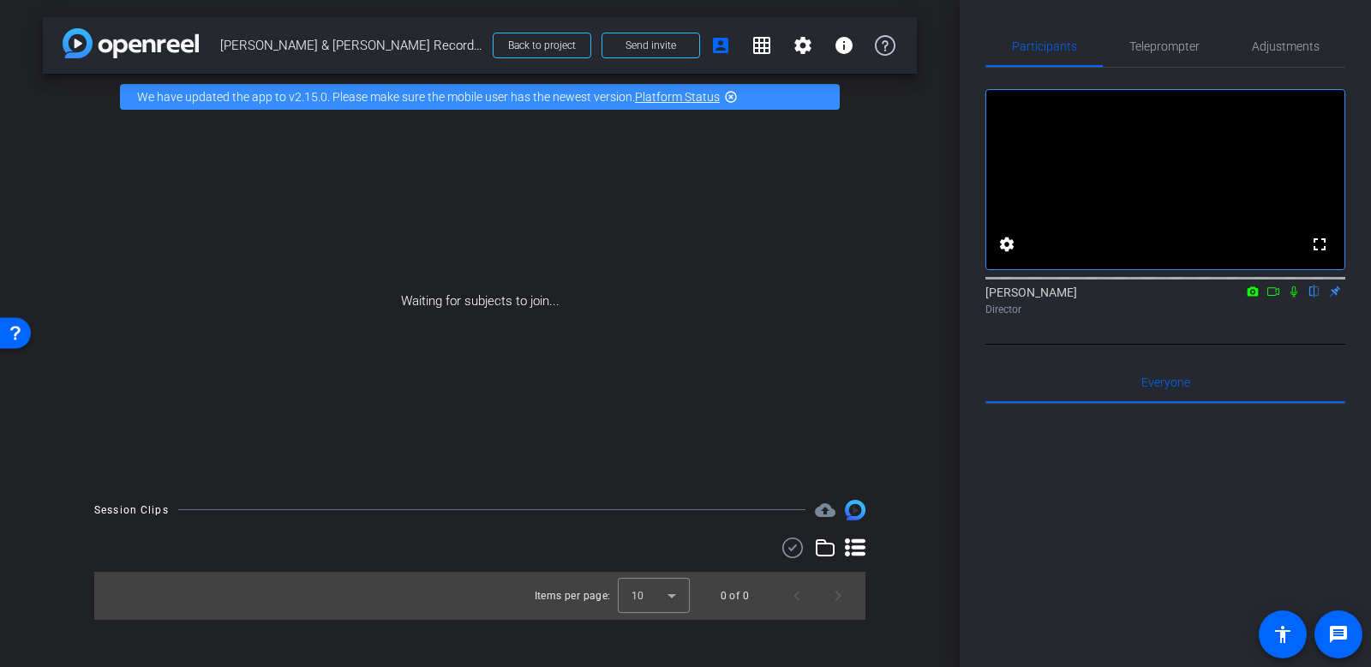
click at [1273, 296] on icon at bounding box center [1273, 291] width 12 height 9
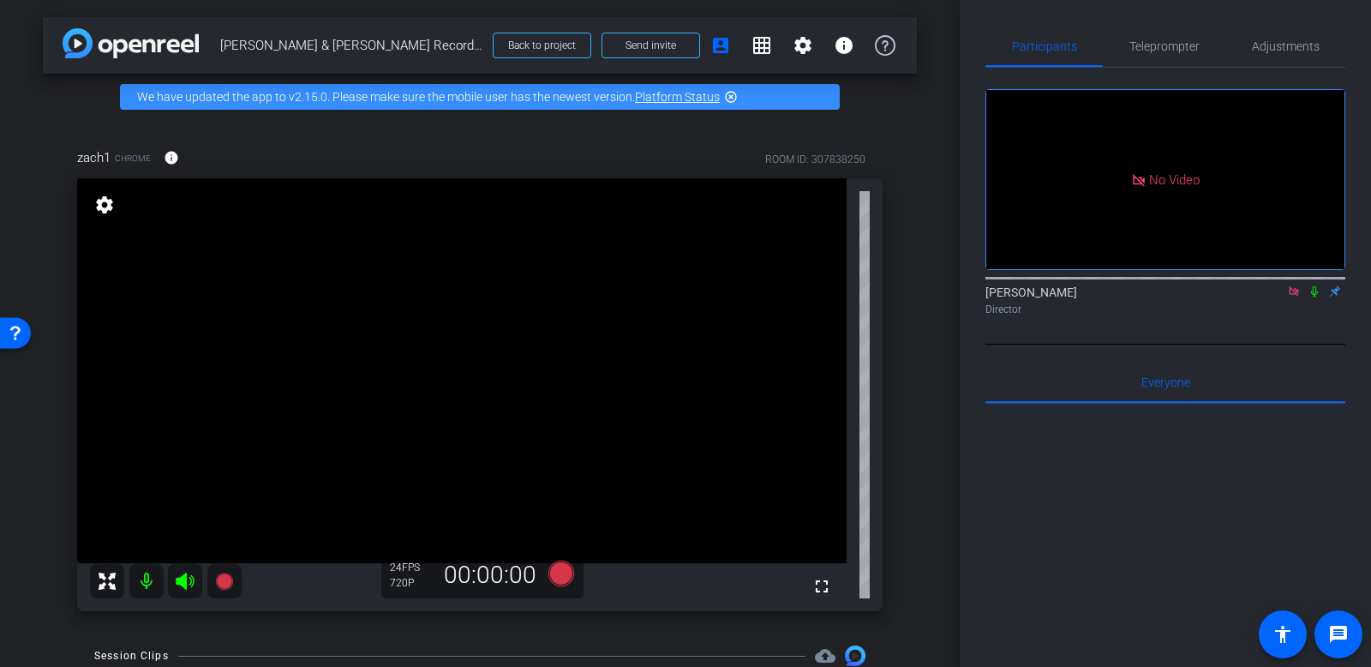
click at [1290, 296] on icon at bounding box center [1293, 290] width 9 height 9
click at [1311, 33] on span "Adjustments" at bounding box center [1286, 46] width 68 height 41
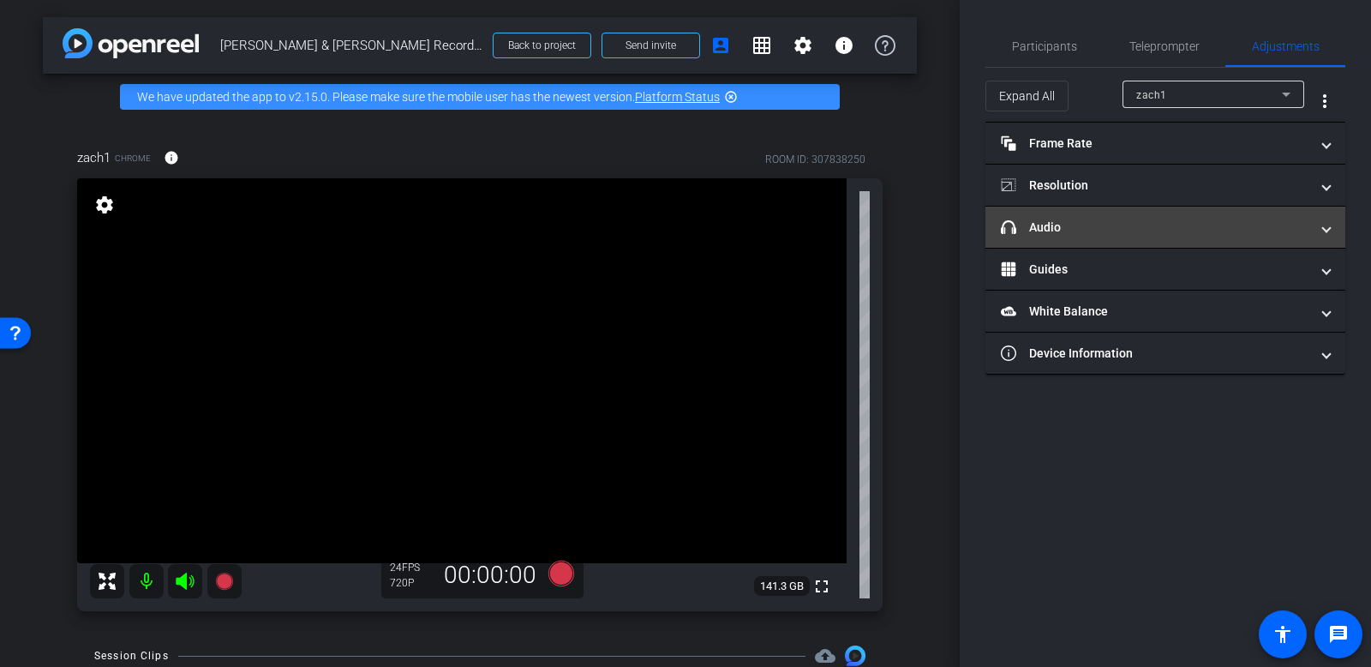
click at [1135, 212] on mat-expansion-panel-header "headphone icon Audio" at bounding box center [1165, 227] width 360 height 41
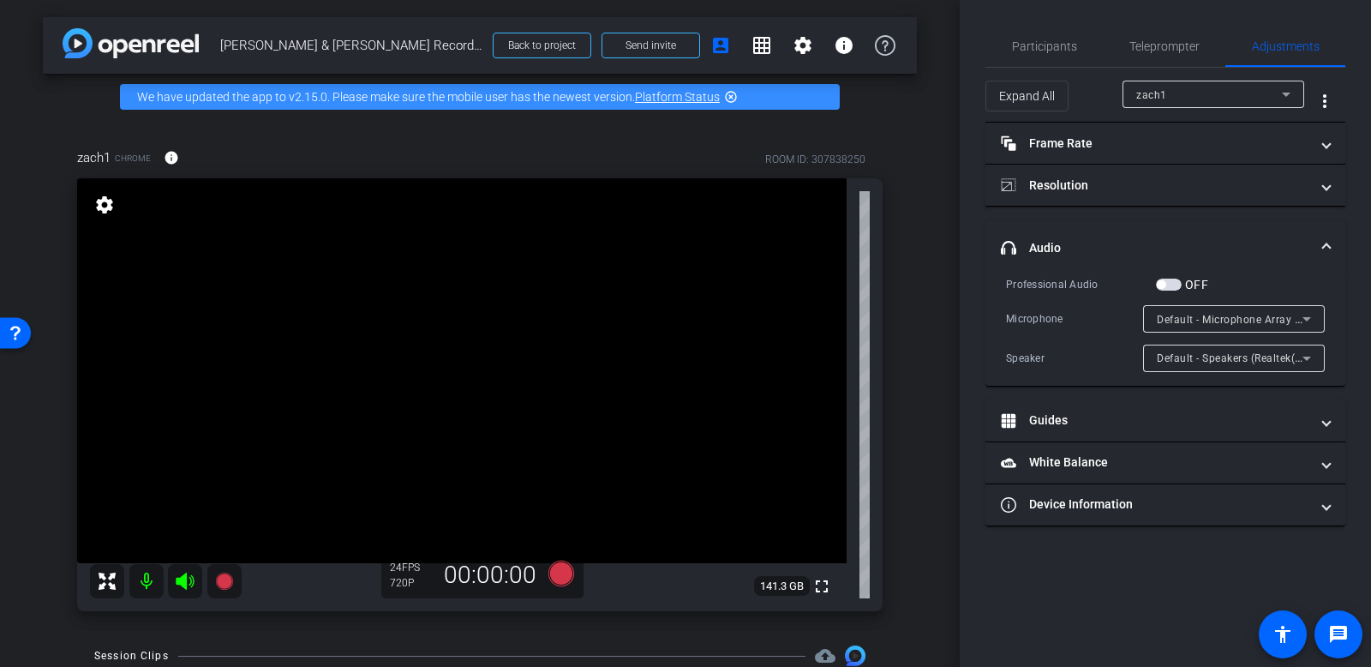
click at [1259, 314] on span "Default - Microphone Array (Realtek(R) Audio)" at bounding box center [1271, 319] width 229 height 14
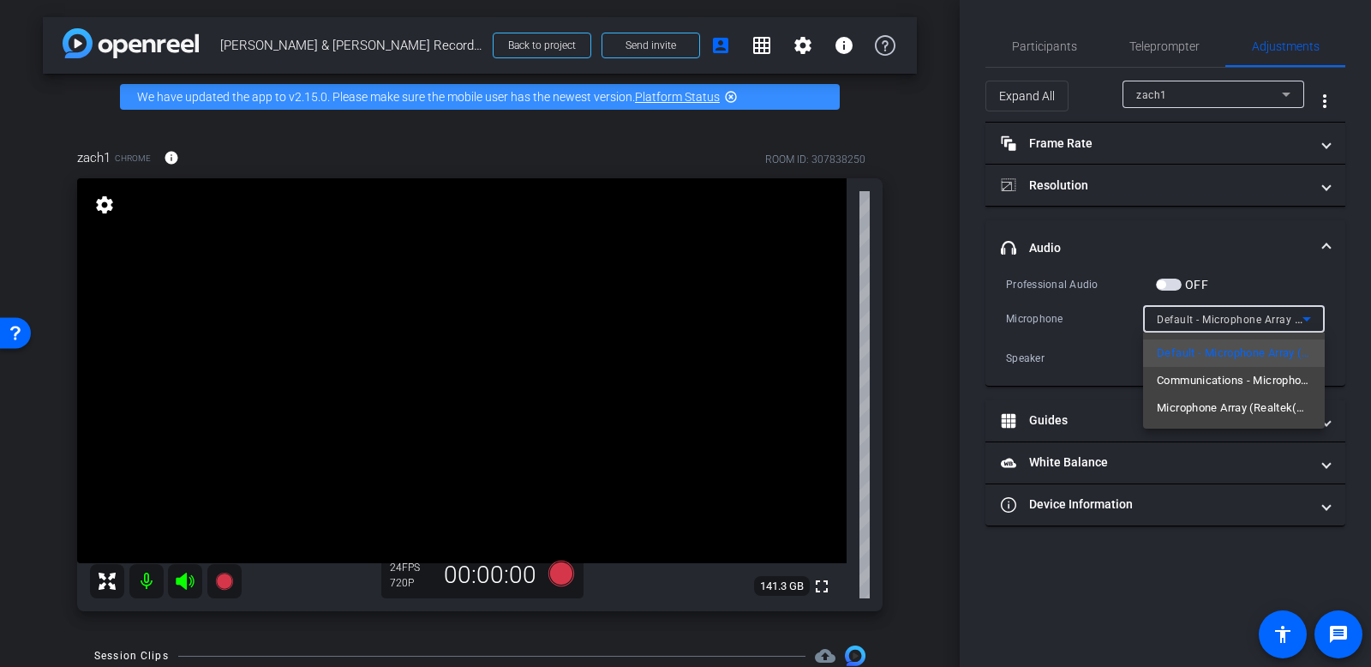
click at [1122, 332] on div at bounding box center [685, 333] width 1371 height 667
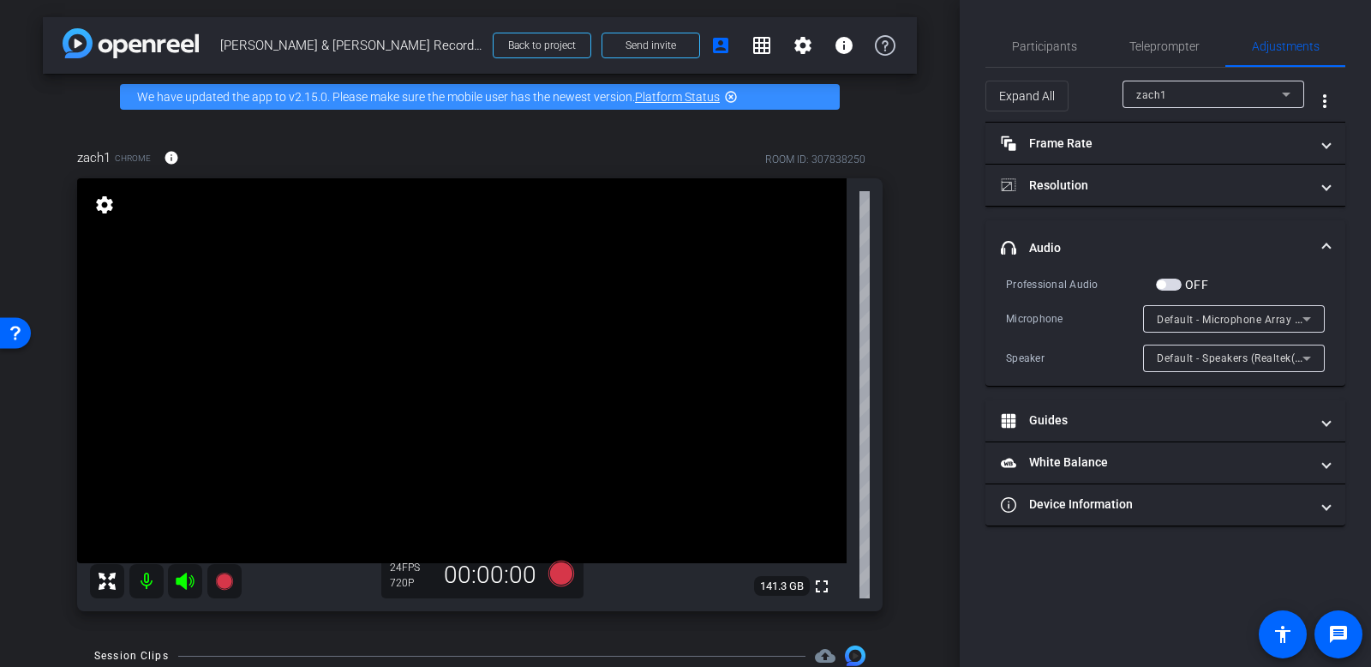
click at [1207, 321] on span "Default - Microphone Array (Realtek(R) Audio)" at bounding box center [1271, 319] width 229 height 14
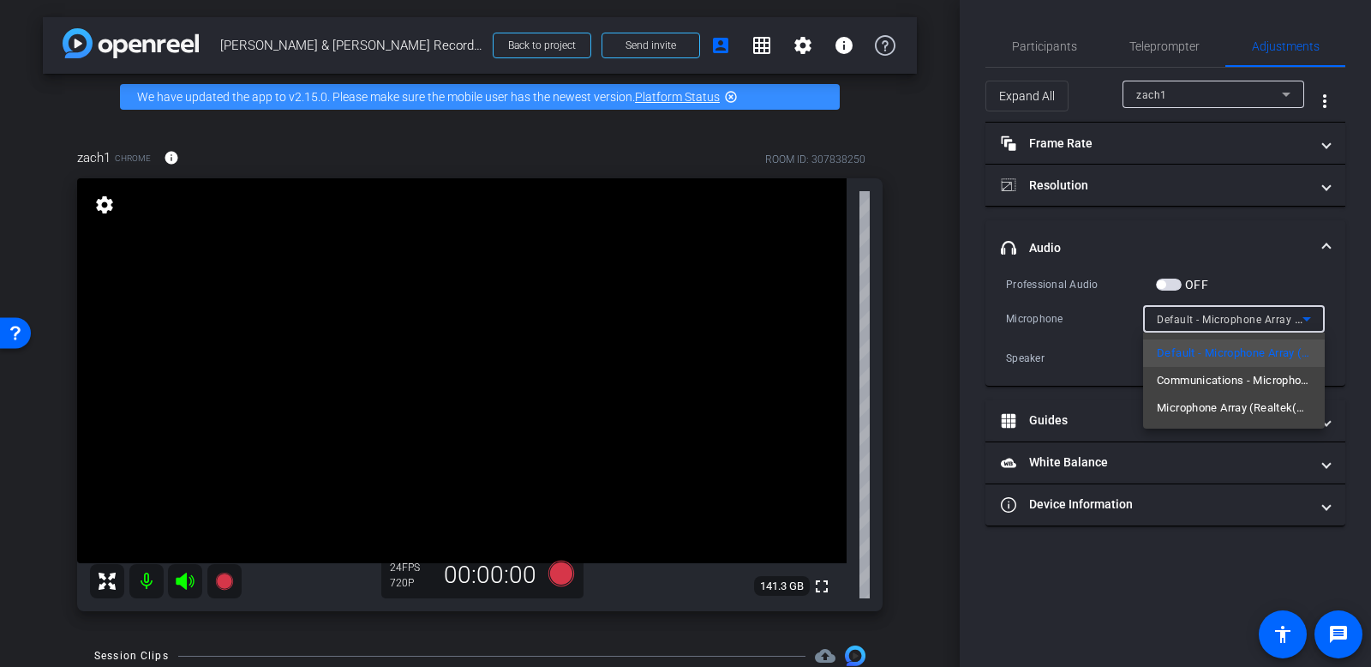
click at [1124, 357] on div at bounding box center [685, 333] width 1371 height 667
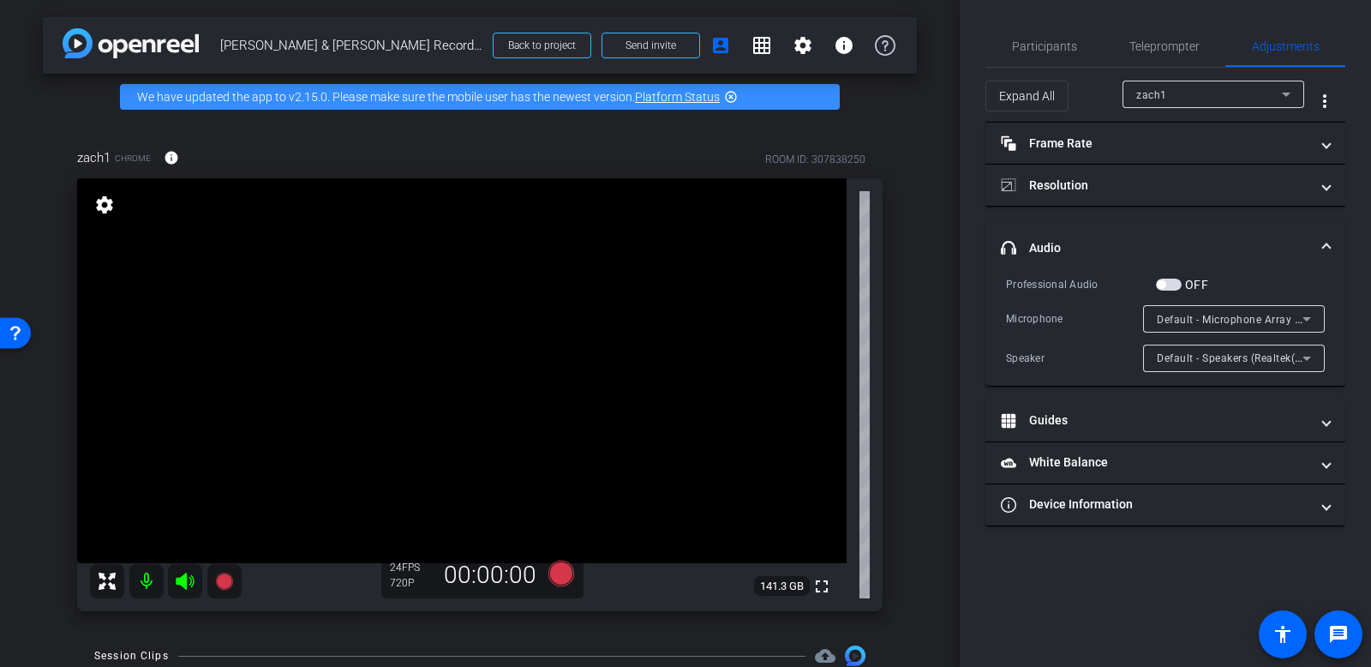
click at [1241, 326] on div "Default - Microphone Array (Realtek(R) Audio)" at bounding box center [1230, 318] width 146 height 21
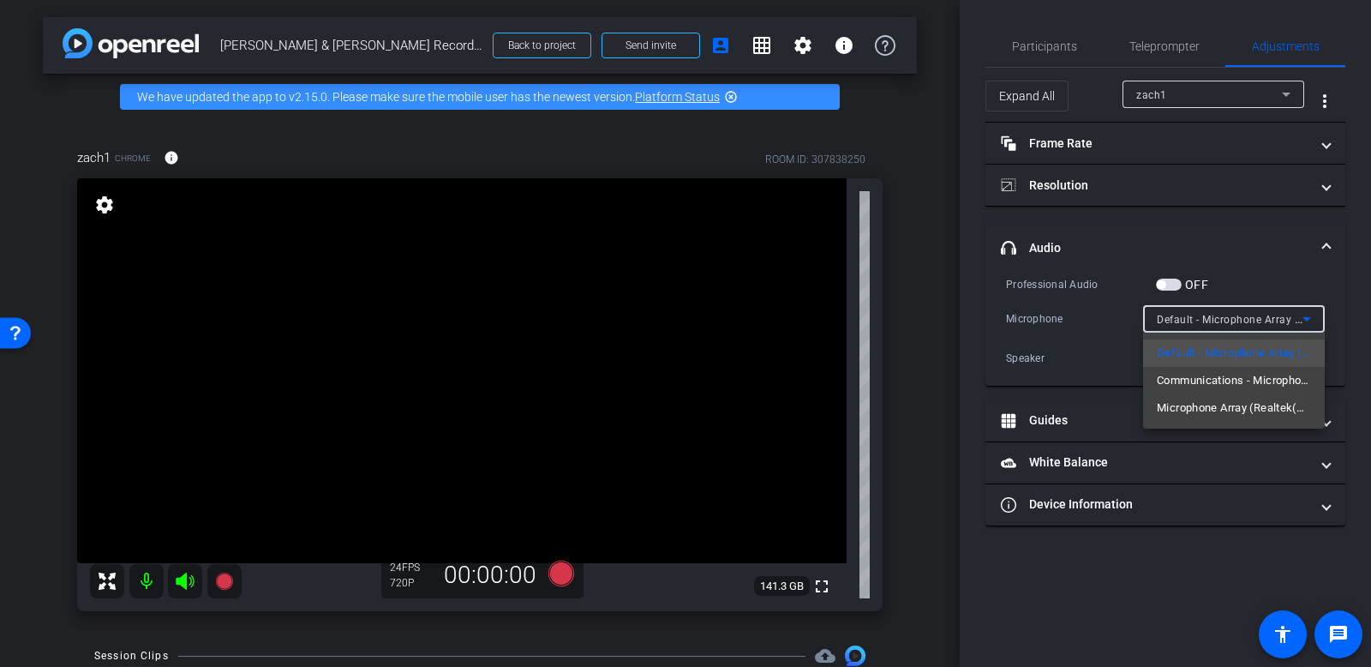
click at [1118, 344] on div at bounding box center [685, 333] width 1371 height 667
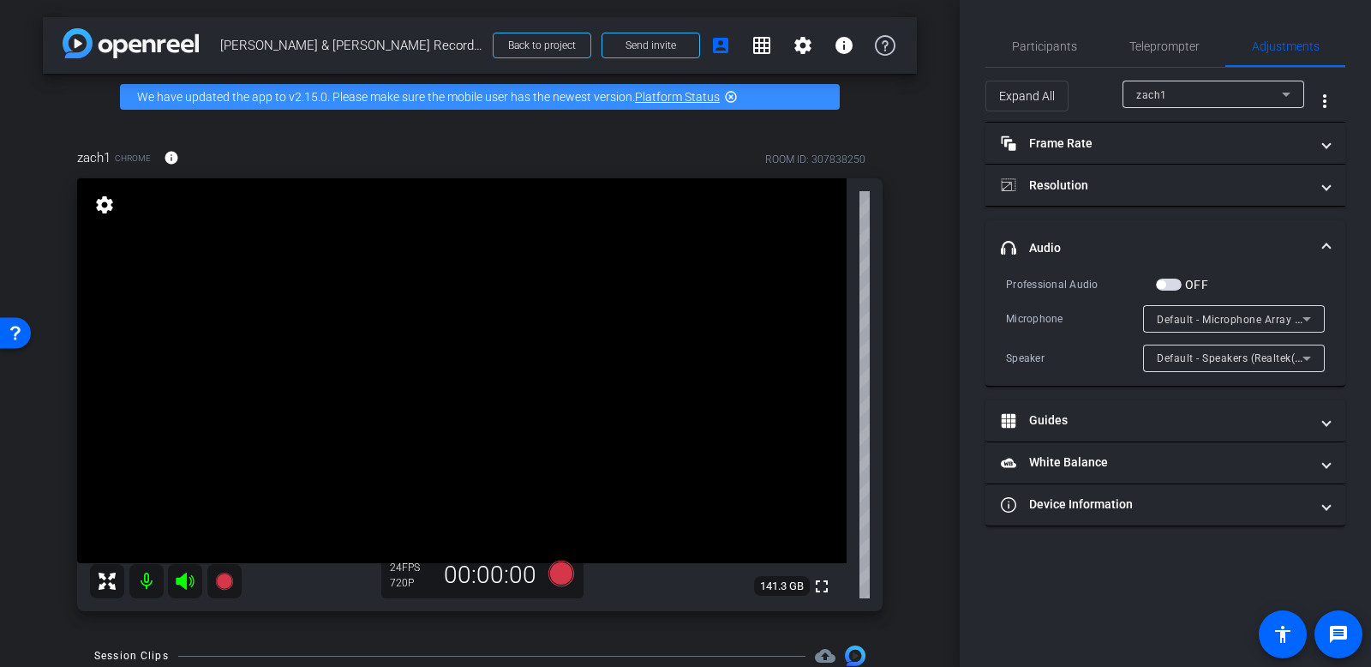
click at [1208, 318] on span "Default - Microphone Array (Realtek(R) Audio)" at bounding box center [1271, 319] width 229 height 14
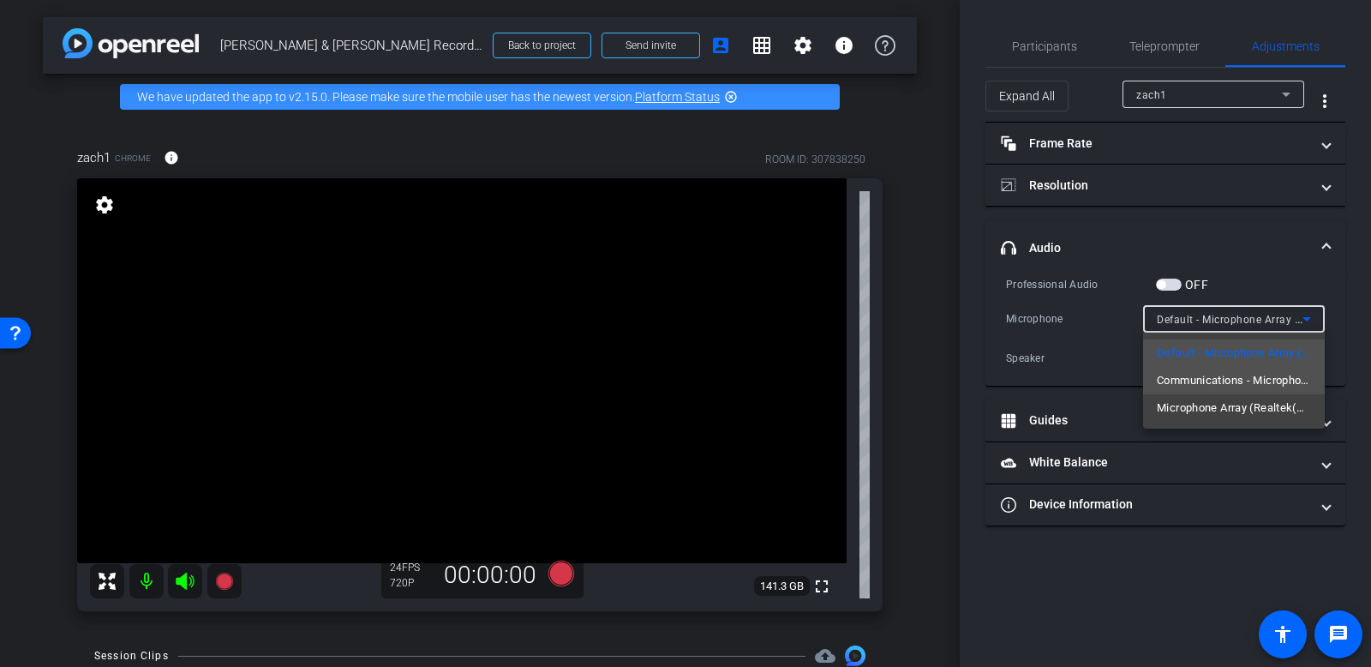
click at [1200, 376] on span "Communications - Microphone Array (Realtek(R) Audio)" at bounding box center [1234, 380] width 154 height 21
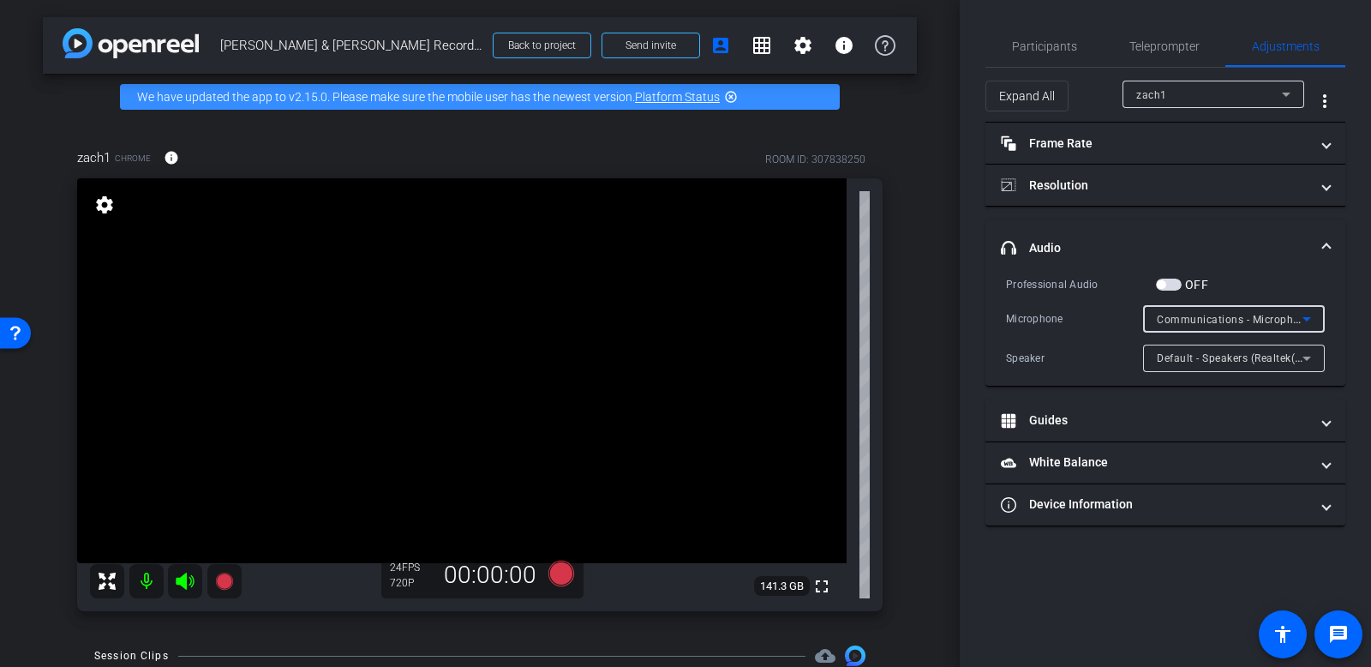
click at [1219, 317] on span "Communications - Microphone Array (Realtek(R) Audio)" at bounding box center [1296, 319] width 279 height 14
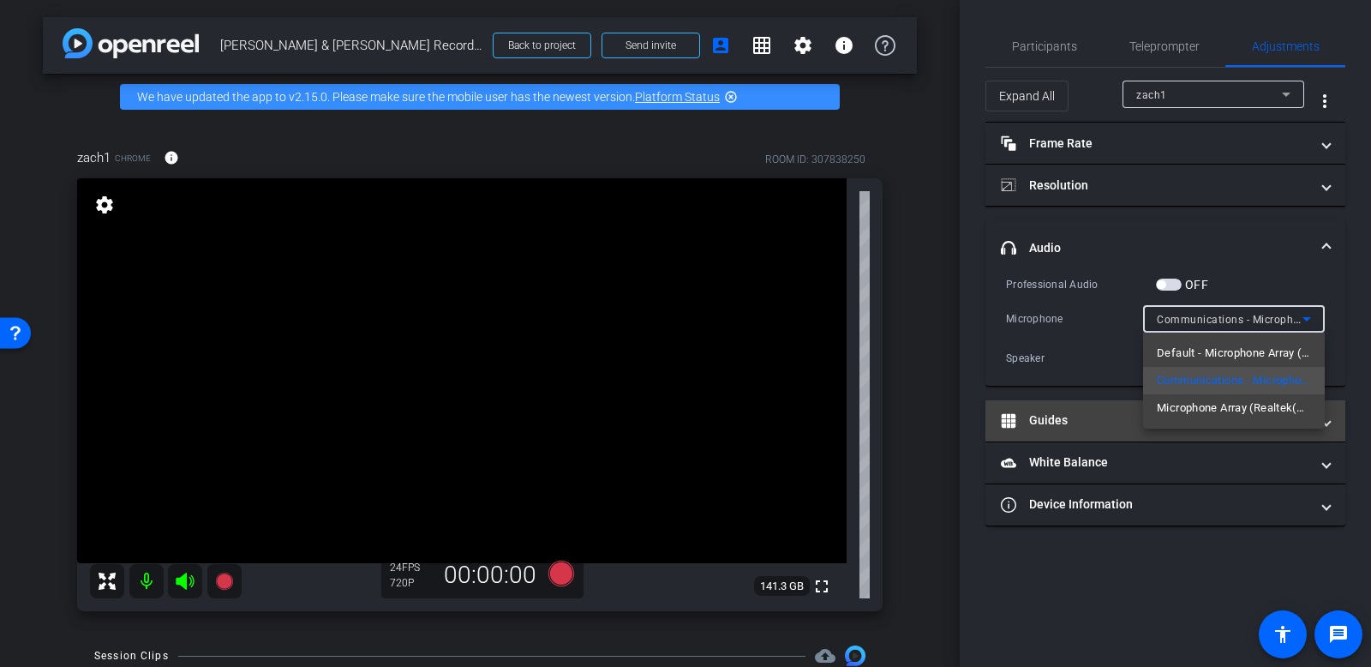
click at [1215, 400] on span "Microphone Array (Realtek(R) Audio)" at bounding box center [1234, 408] width 154 height 21
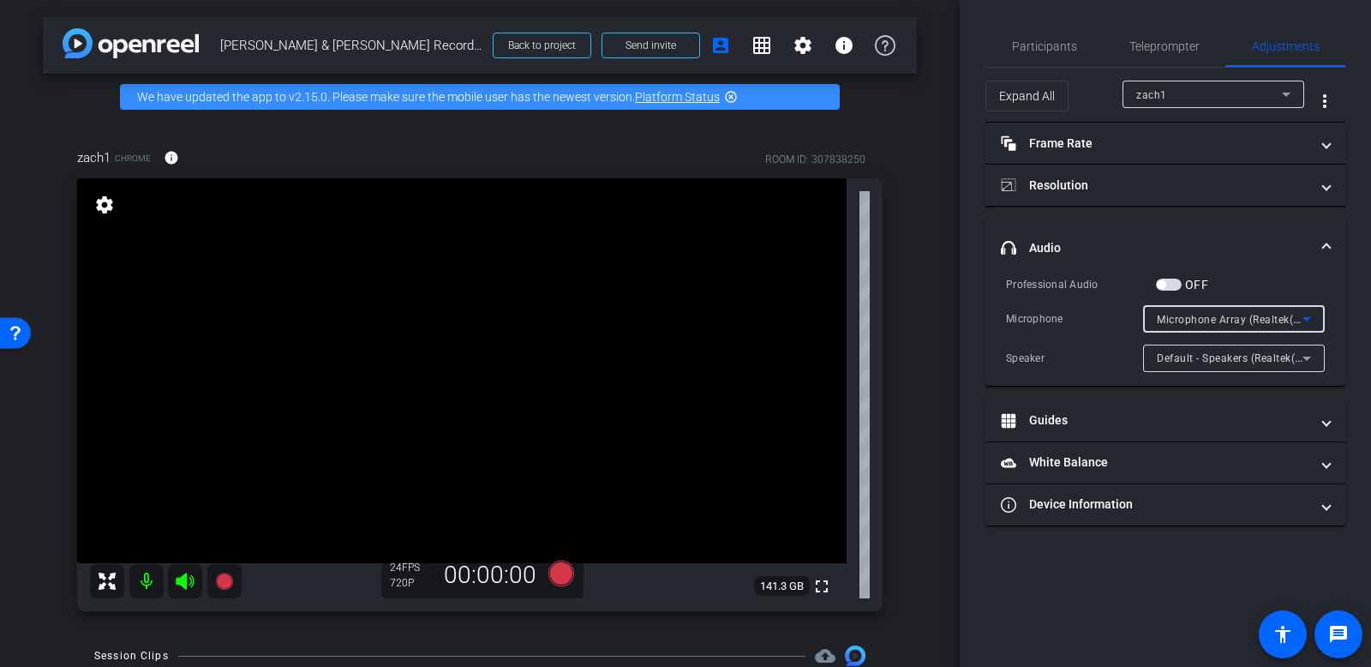
click at [1105, 334] on div "Professional Audio OFF Microphone Microphone Array (Realtek(R) Audio) Speaker D…" at bounding box center [1165, 323] width 319 height 97
click at [1236, 333] on div at bounding box center [1234, 341] width 182 height 19
click at [1228, 314] on span "Microphone Array (Realtek(R) Audio)" at bounding box center [1248, 319] width 183 height 14
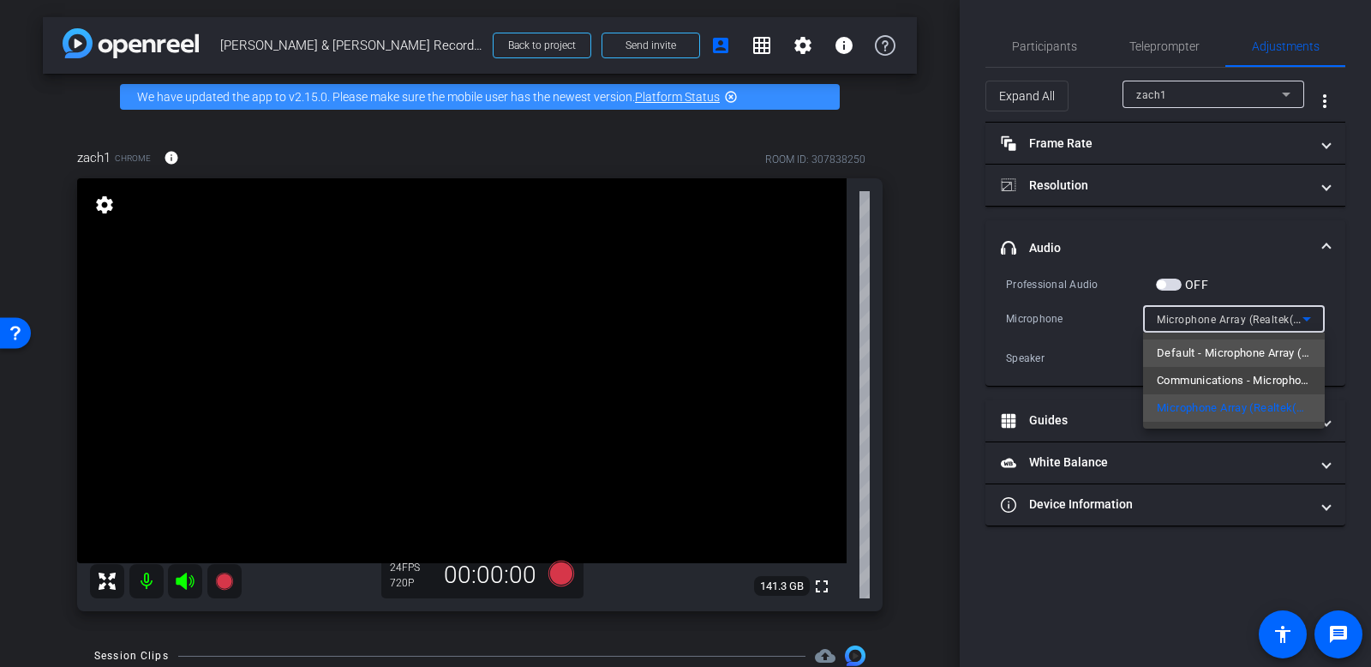
click at [1227, 345] on span "Default - Microphone Array (Realtek(R) Audio)" at bounding box center [1234, 353] width 154 height 21
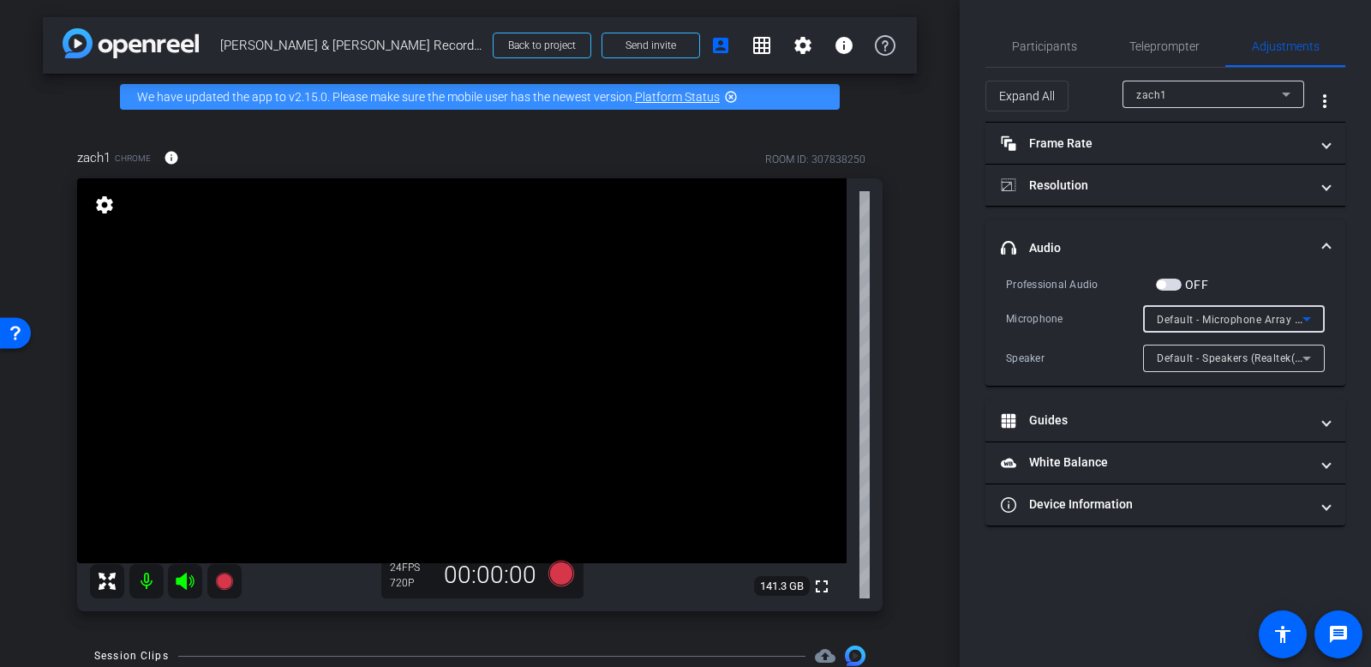
click at [1185, 320] on span "Default - Microphone Array (Realtek(R) Audio)" at bounding box center [1271, 319] width 229 height 14
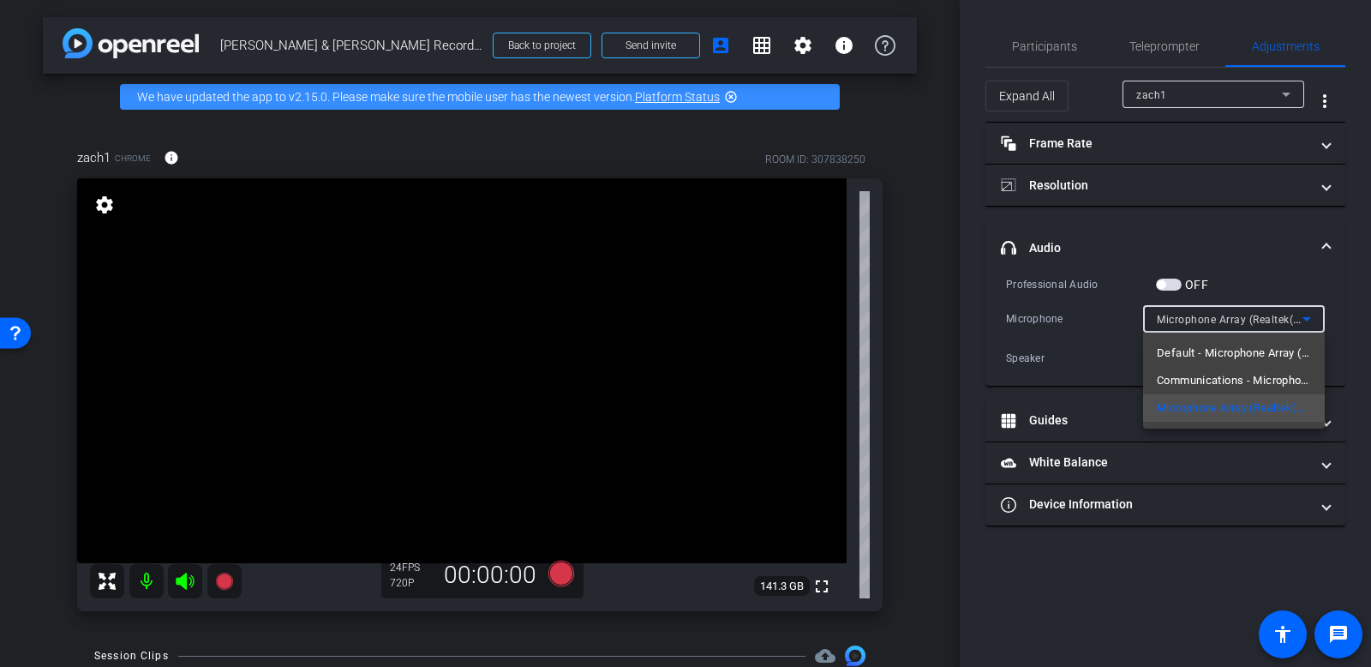
click at [1088, 326] on div at bounding box center [685, 333] width 1371 height 667
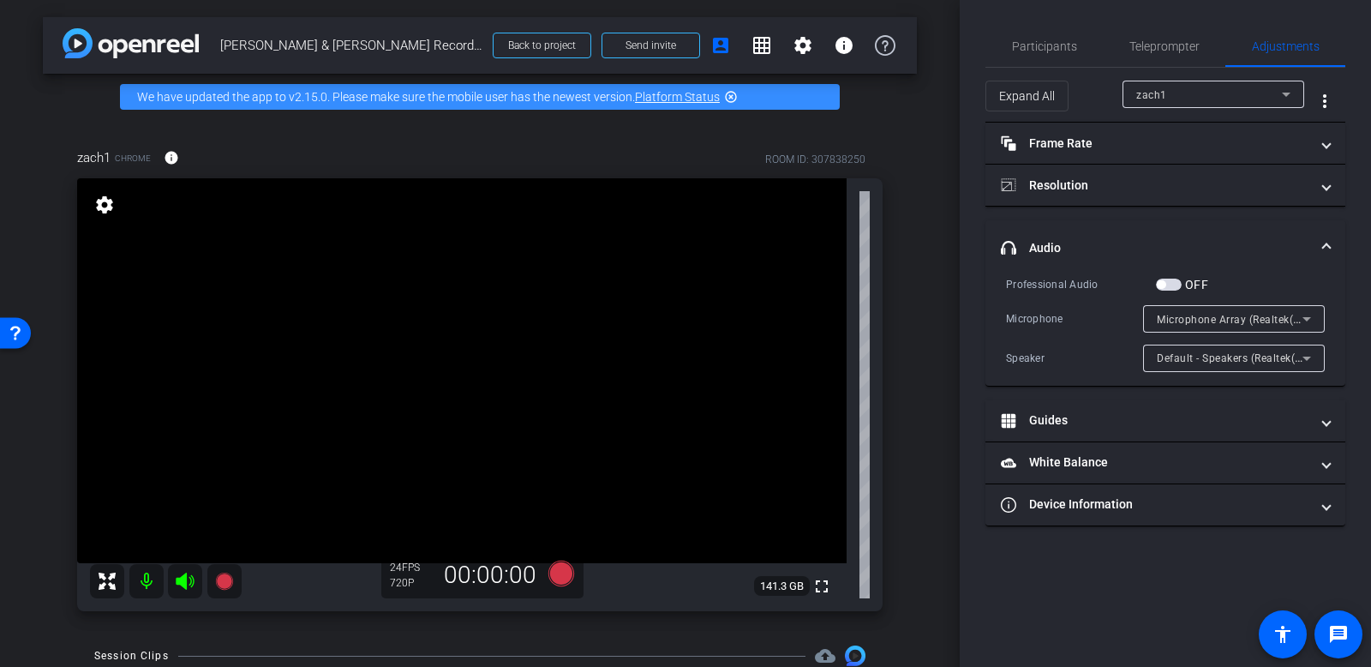
click at [1237, 308] on div "Microphone Array (Realtek(R) Audio)" at bounding box center [1230, 318] width 146 height 21
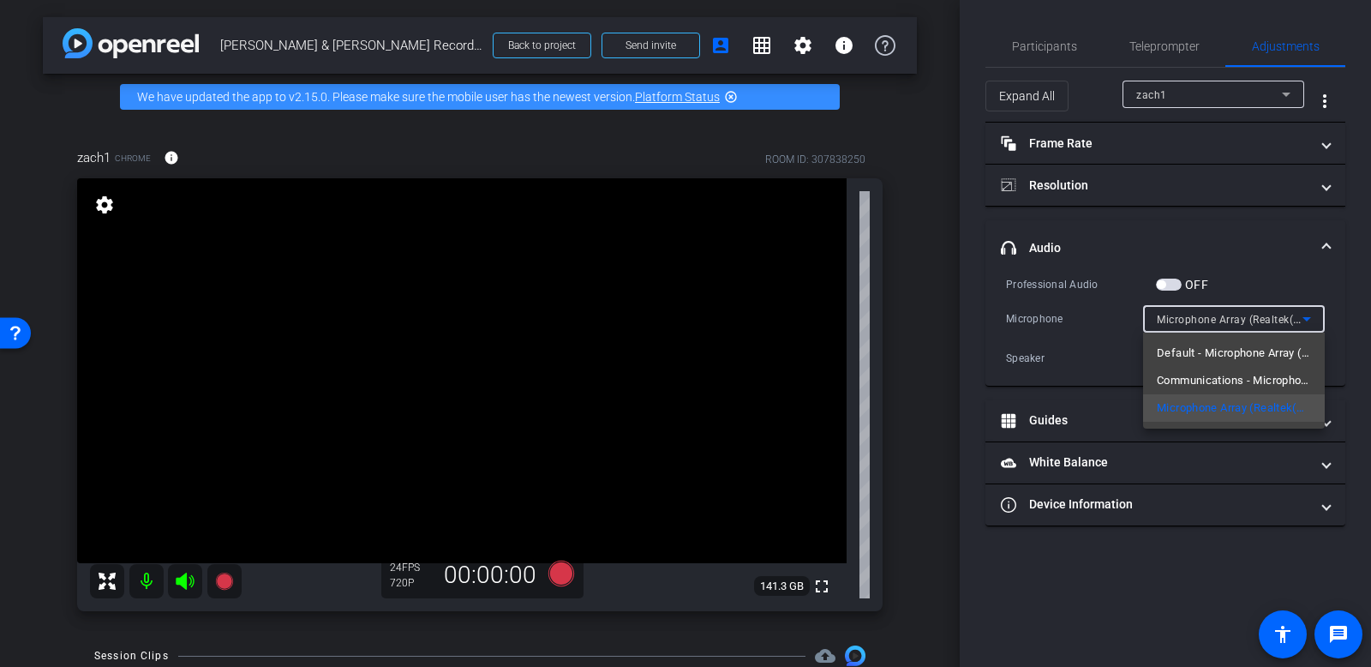
click at [1161, 316] on div at bounding box center [685, 333] width 1371 height 667
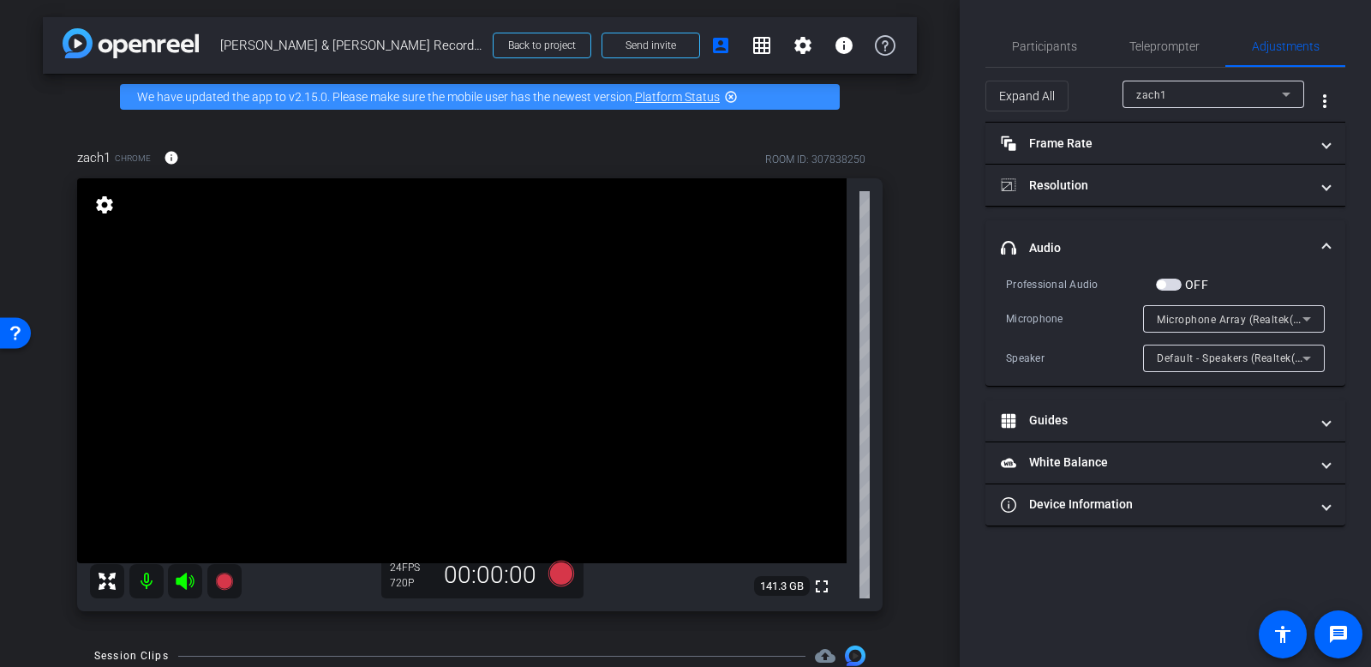
click at [1180, 319] on span "Microphone Array (Realtek(R) Audio)" at bounding box center [1248, 319] width 183 height 14
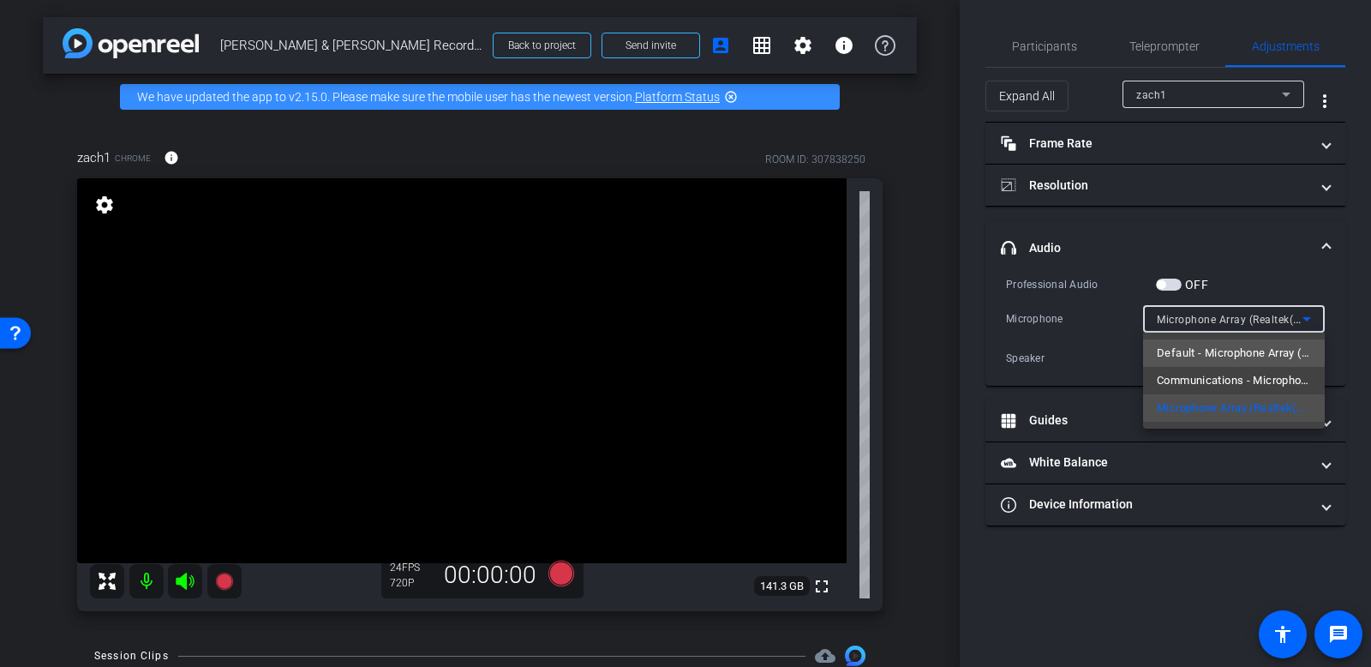
click at [1194, 345] on span "Default - Microphone Array (Realtek(R) Audio)" at bounding box center [1234, 353] width 154 height 21
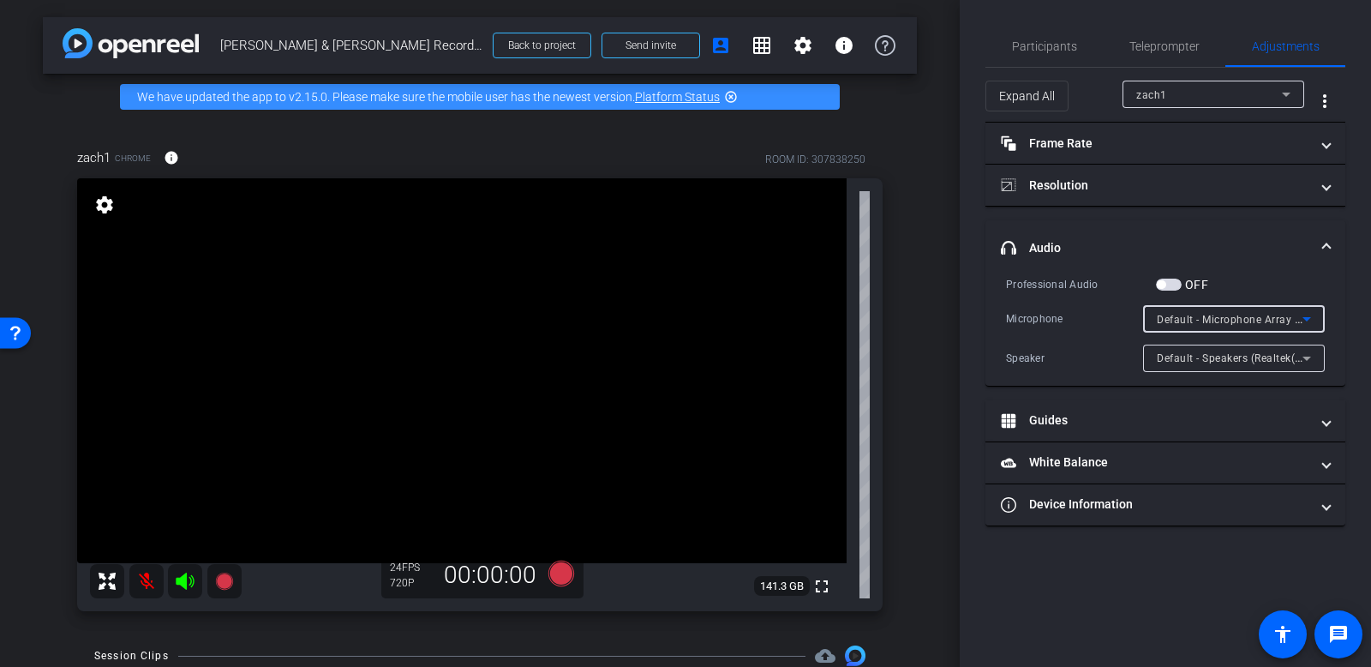
click at [1228, 323] on span "Default - Microphone Array (Realtek(R) Audio)" at bounding box center [1271, 319] width 229 height 14
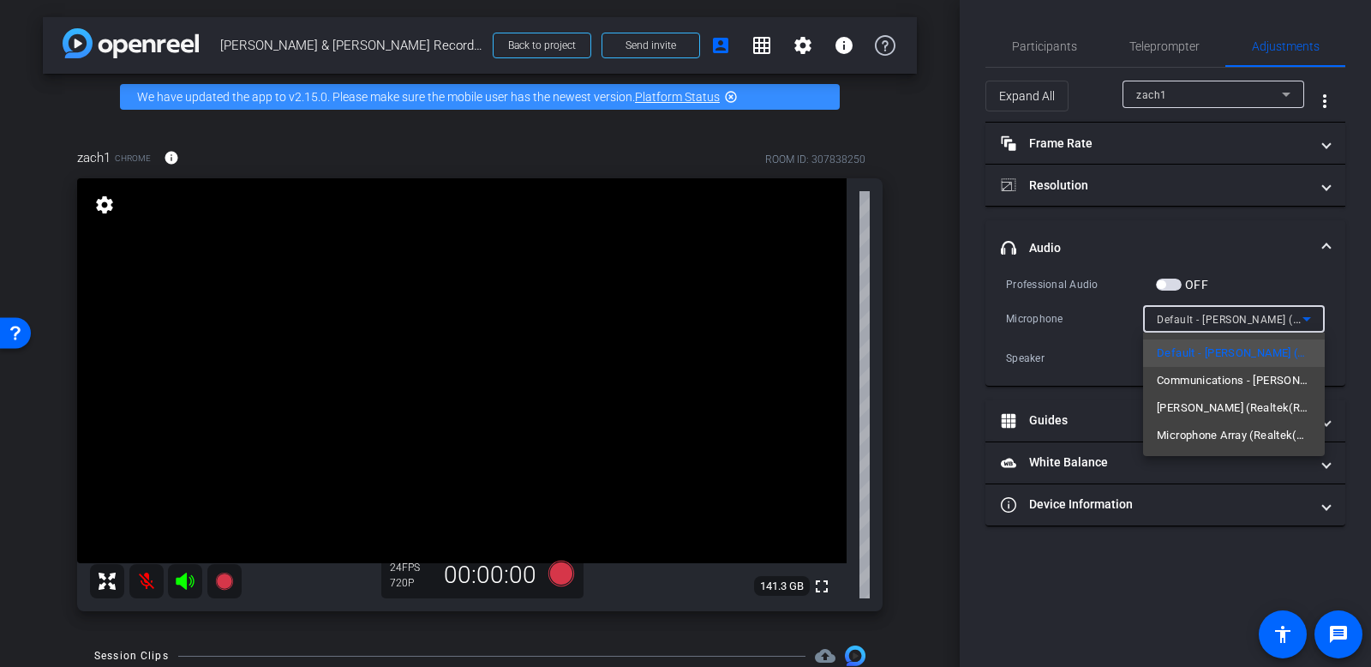
click at [138, 572] on div at bounding box center [685, 333] width 1371 height 667
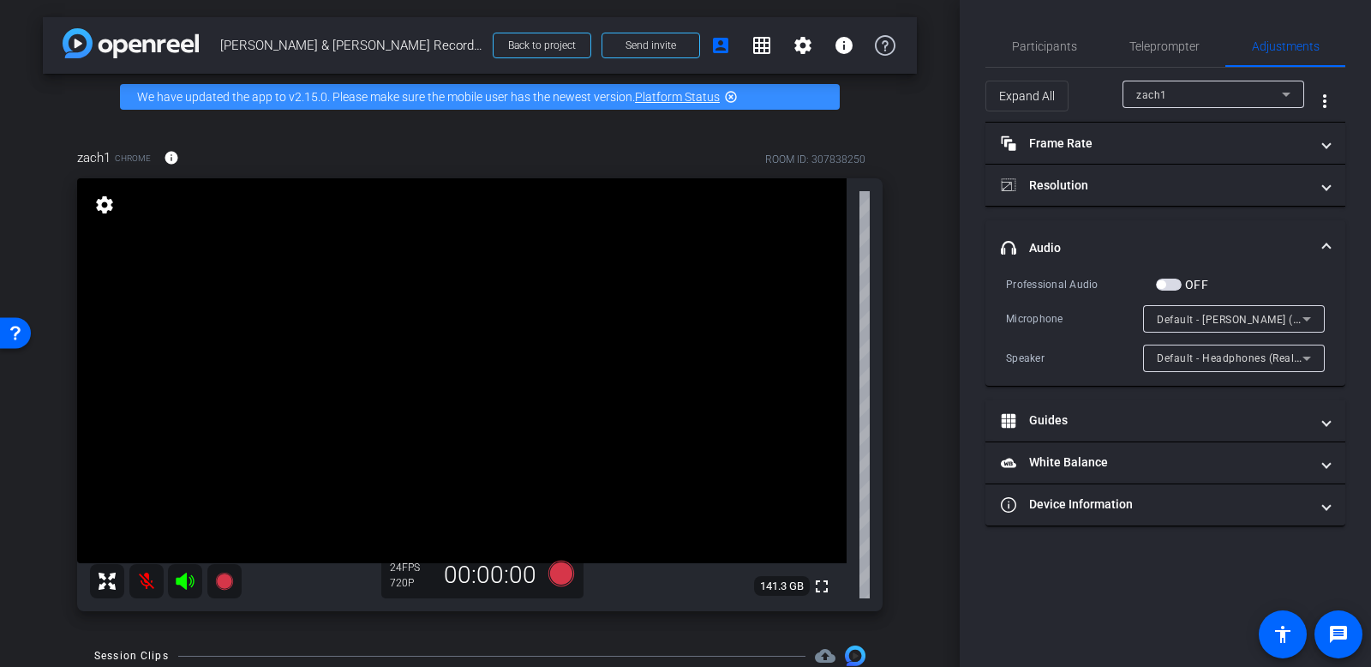
click at [141, 586] on mat-icon at bounding box center [146, 581] width 34 height 34
click at [1230, 308] on div "Default - [PERSON_NAME] (Realtek(R) Audio)" at bounding box center [1230, 318] width 146 height 21
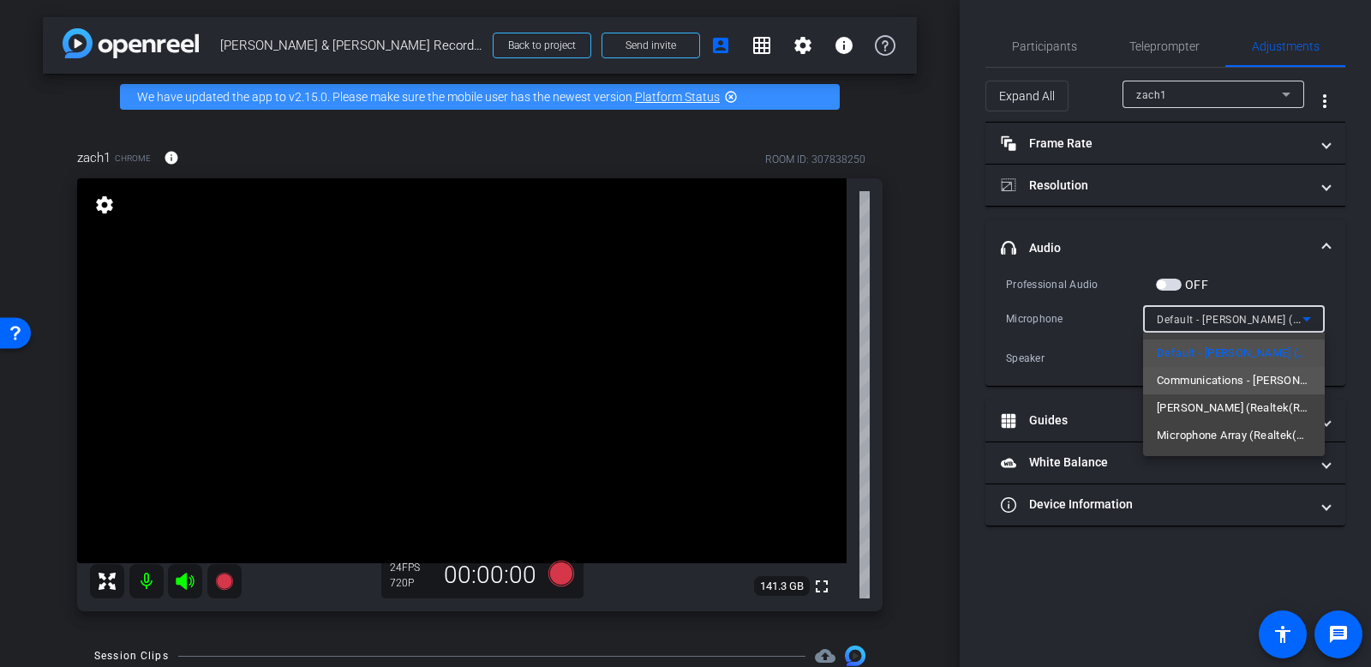
click at [1211, 387] on span "Communications - [PERSON_NAME] (Realtek(R) Audio)" at bounding box center [1234, 380] width 154 height 21
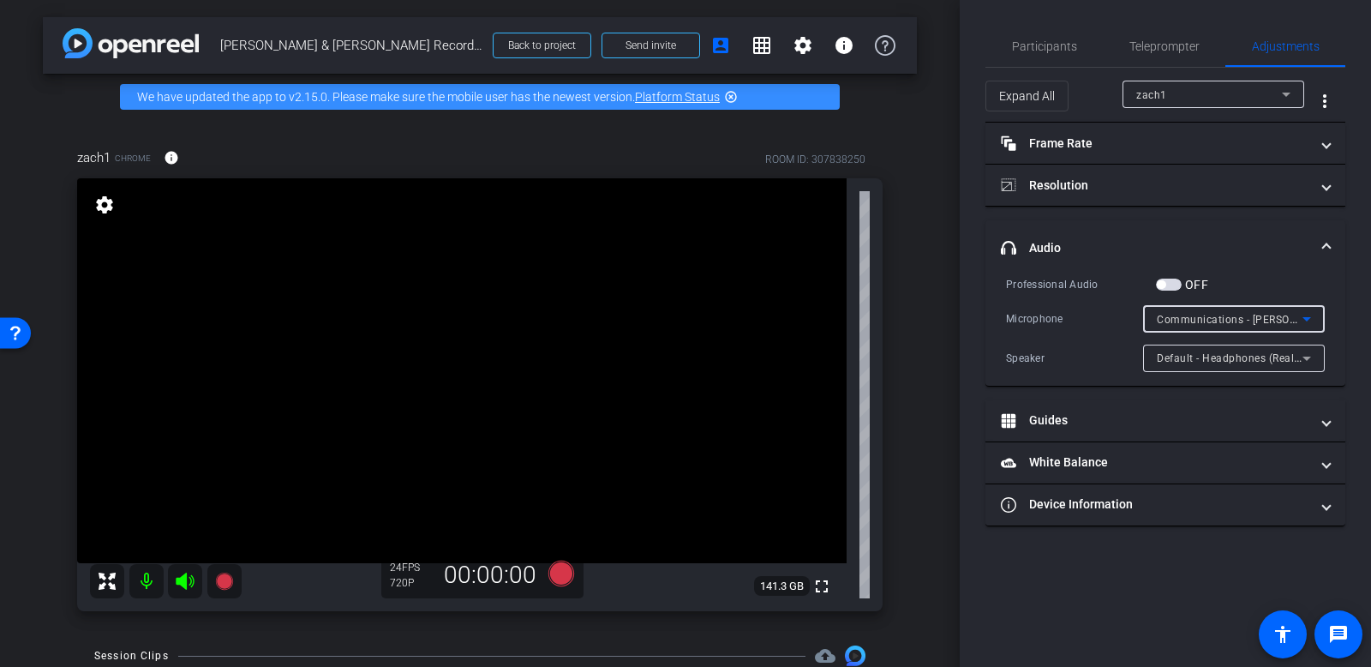
click at [1223, 324] on span "Communications - [PERSON_NAME] (Realtek(R) Audio)" at bounding box center [1293, 319] width 273 height 14
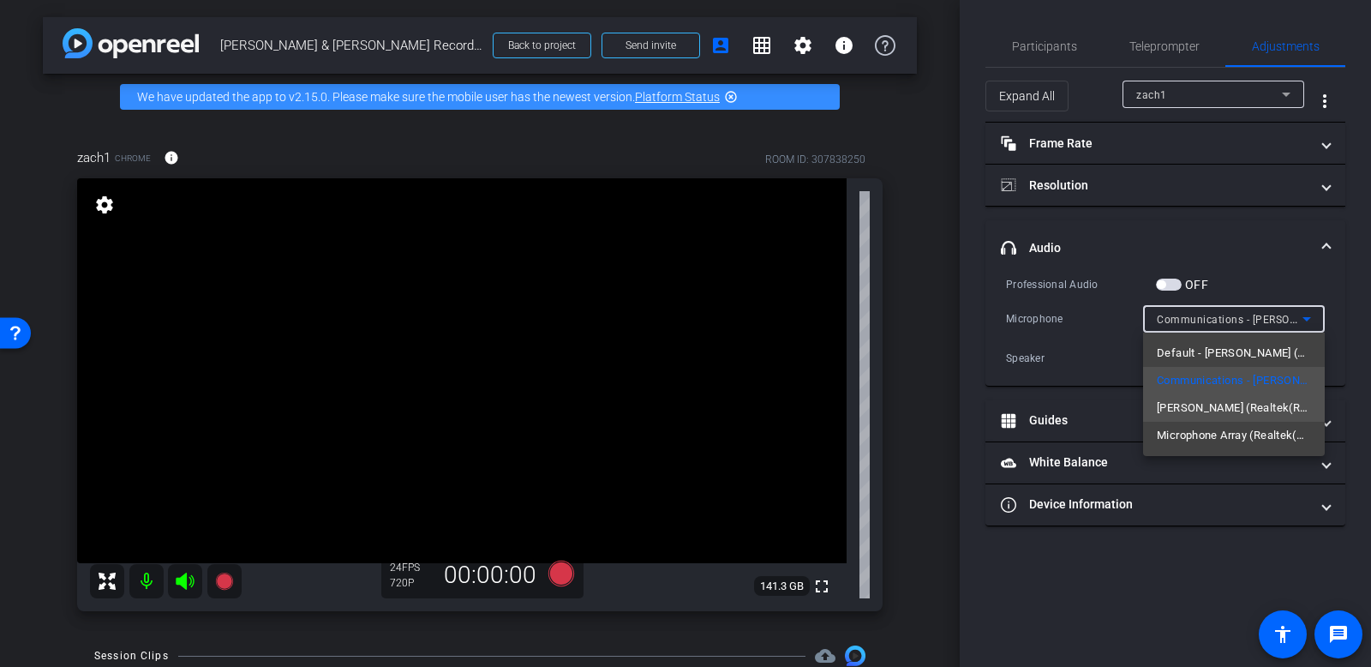
click at [1216, 415] on span "[PERSON_NAME] (Realtek(R) Audio)" at bounding box center [1234, 408] width 154 height 21
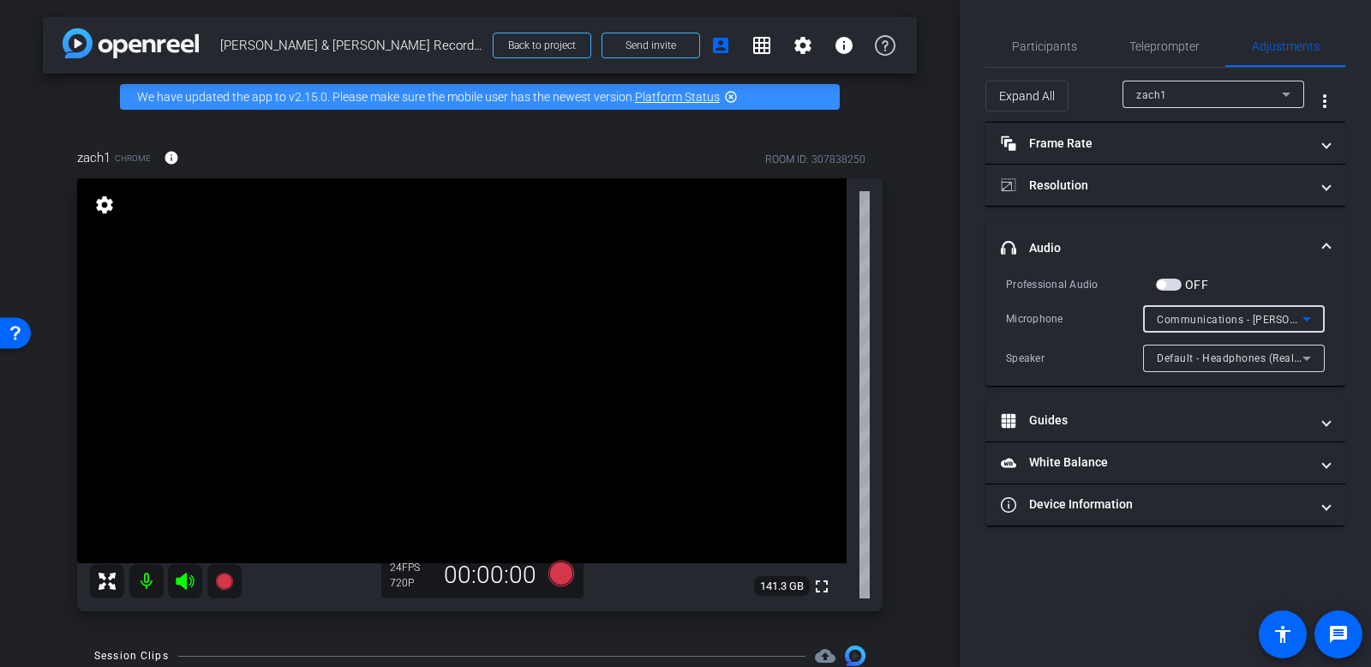
click at [1213, 320] on span "Communications - [PERSON_NAME] (Realtek(R) Audio)" at bounding box center [1293, 319] width 273 height 14
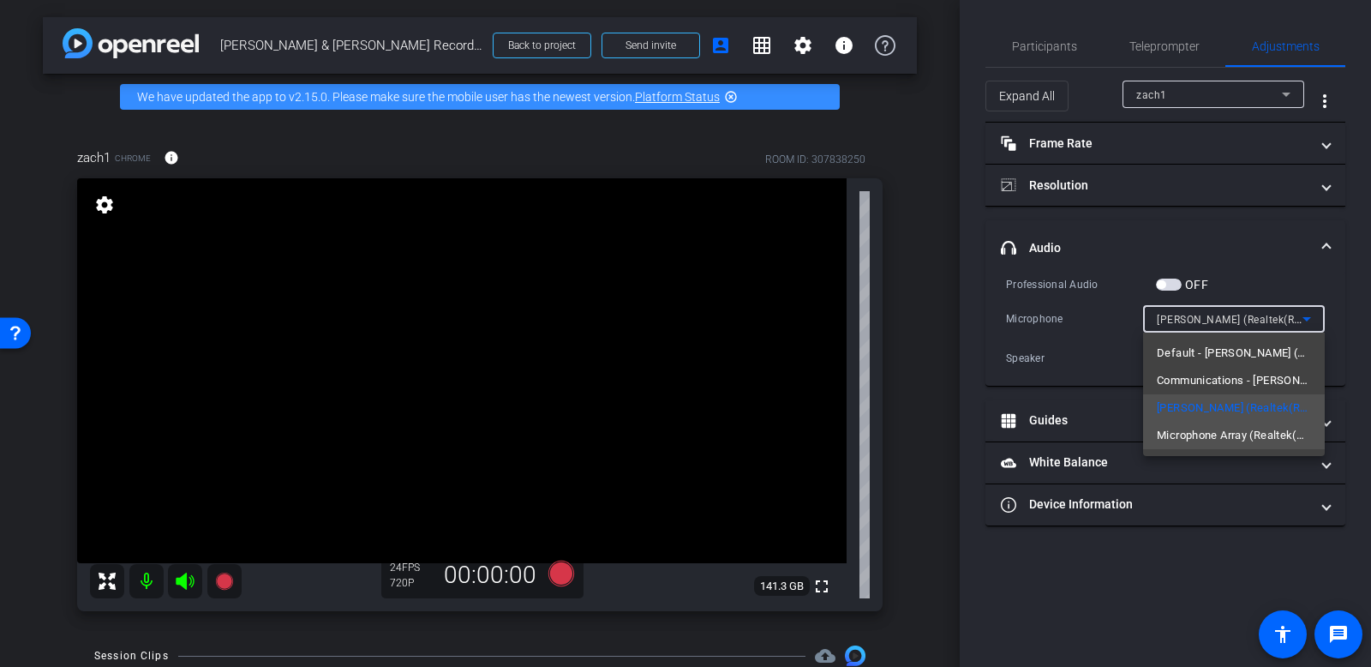
click at [1195, 434] on span "Microphone Array (Realtek(R) Audio)" at bounding box center [1234, 435] width 154 height 21
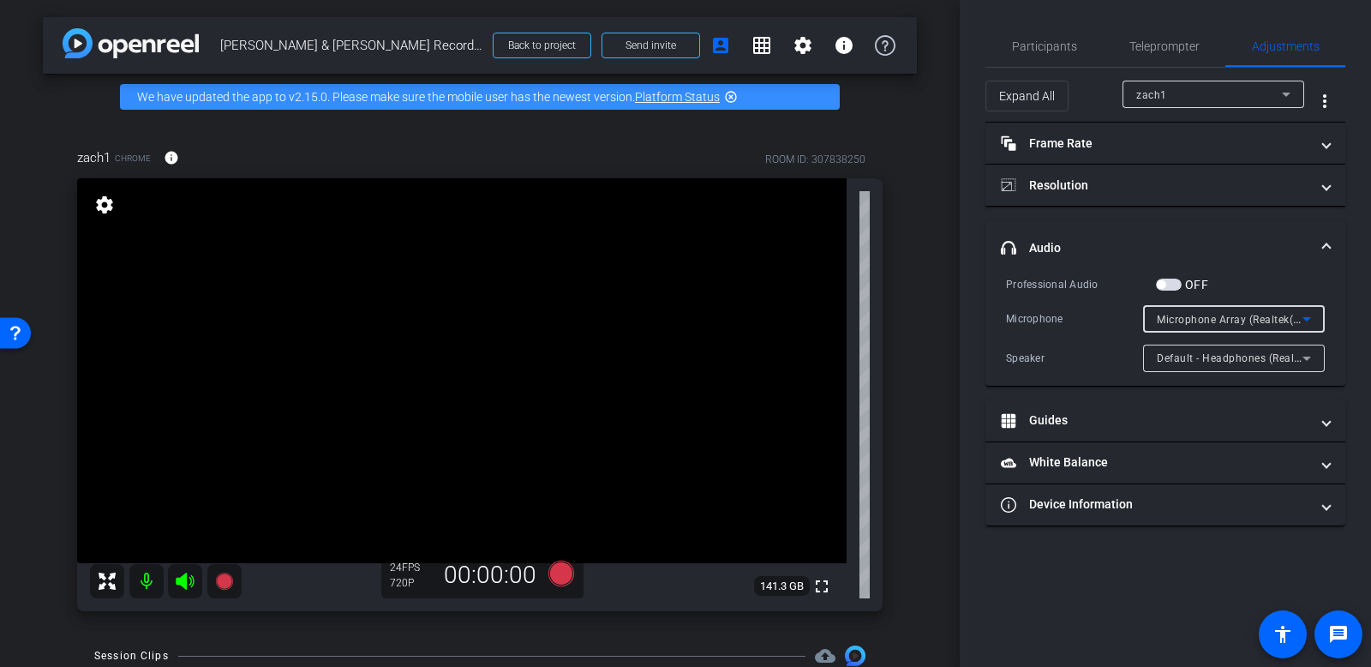
click at [1241, 319] on span "Microphone Array (Realtek(R) Audio)" at bounding box center [1248, 319] width 183 height 14
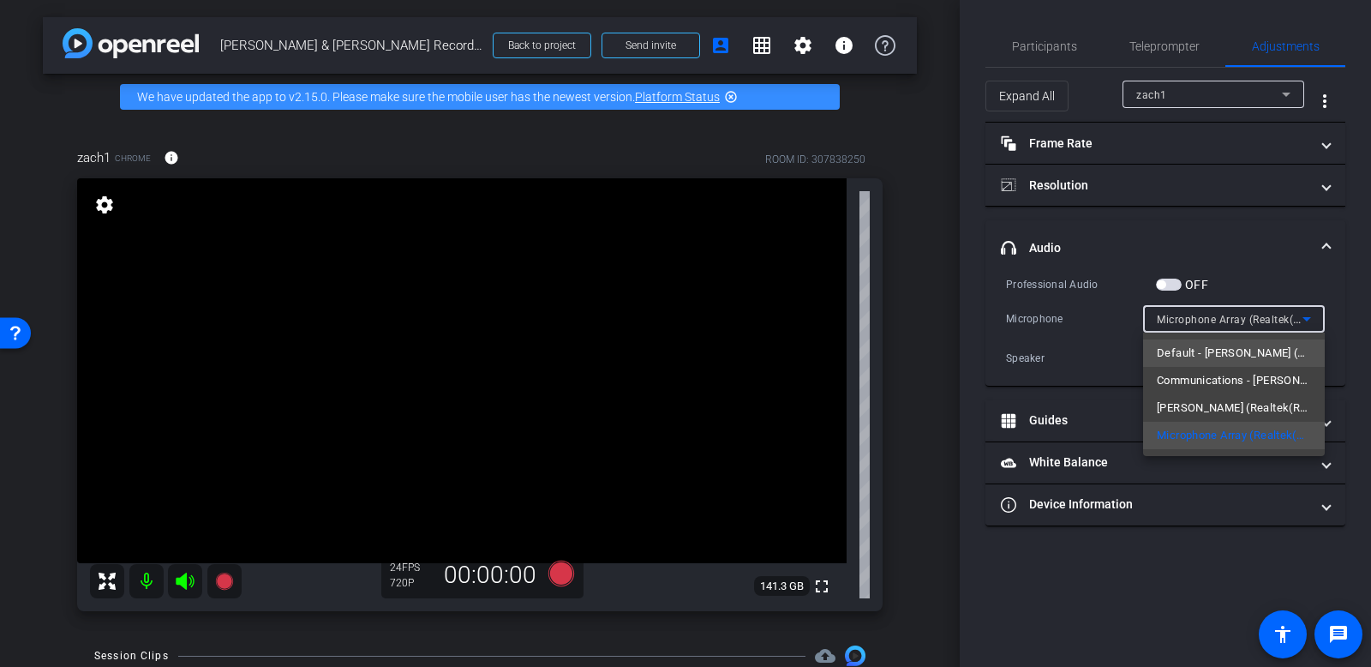
click at [1204, 355] on span "Default - [PERSON_NAME] (Realtek(R) Audio)" at bounding box center [1234, 353] width 154 height 21
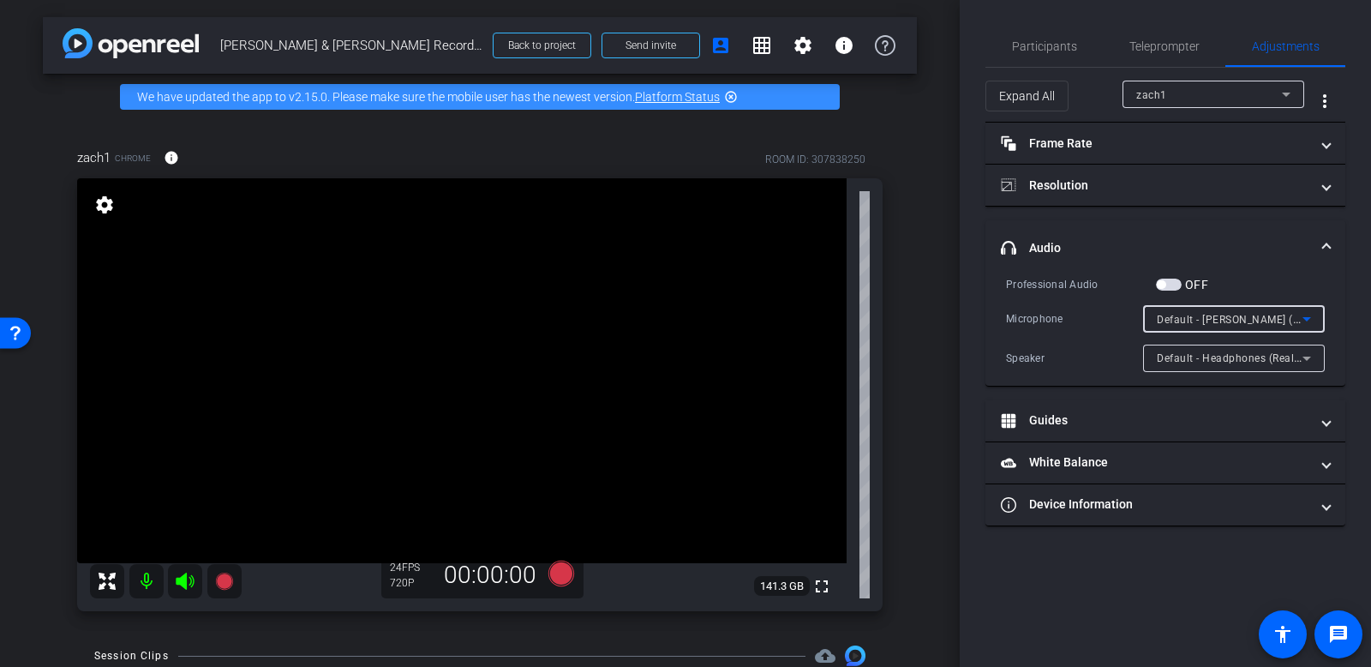
click at [1099, 337] on div "Professional Audio OFF Microphone Default - [PERSON_NAME] (Realtek(R) Audio) Sp…" at bounding box center [1165, 323] width 319 height 97
click at [1072, 51] on span "Participants" at bounding box center [1044, 46] width 65 height 12
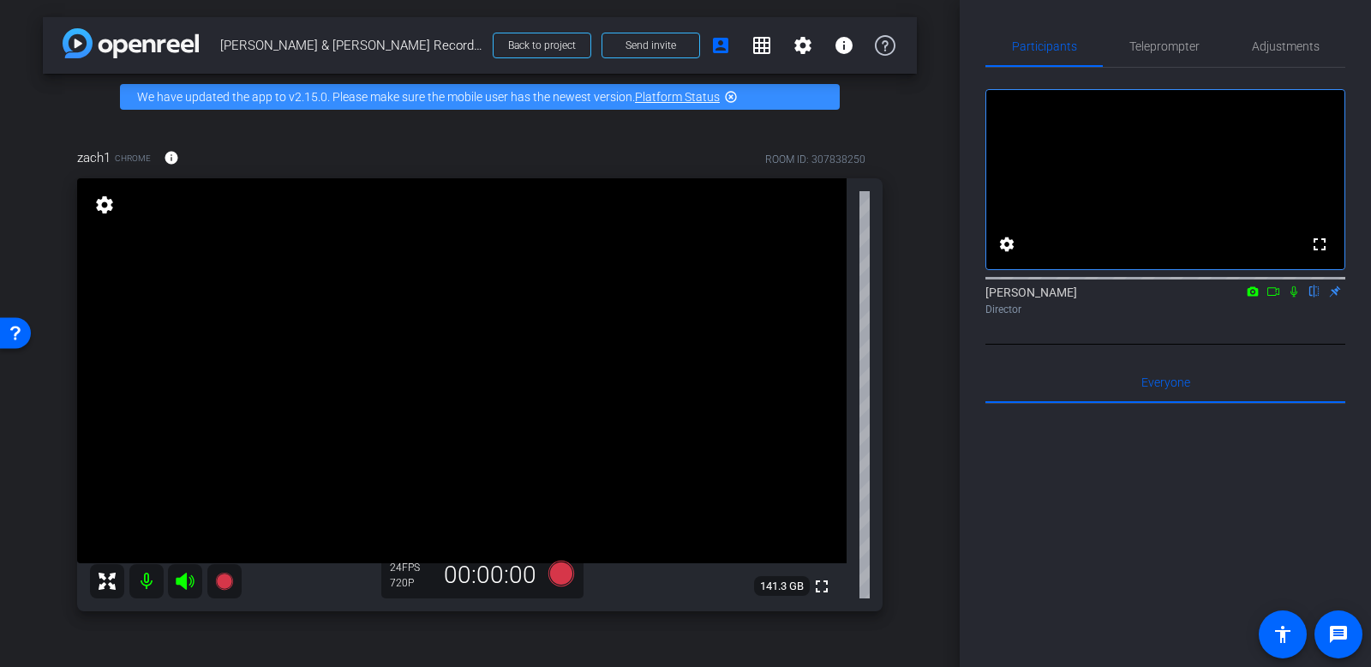
click at [1292, 297] on icon at bounding box center [1294, 291] width 7 height 11
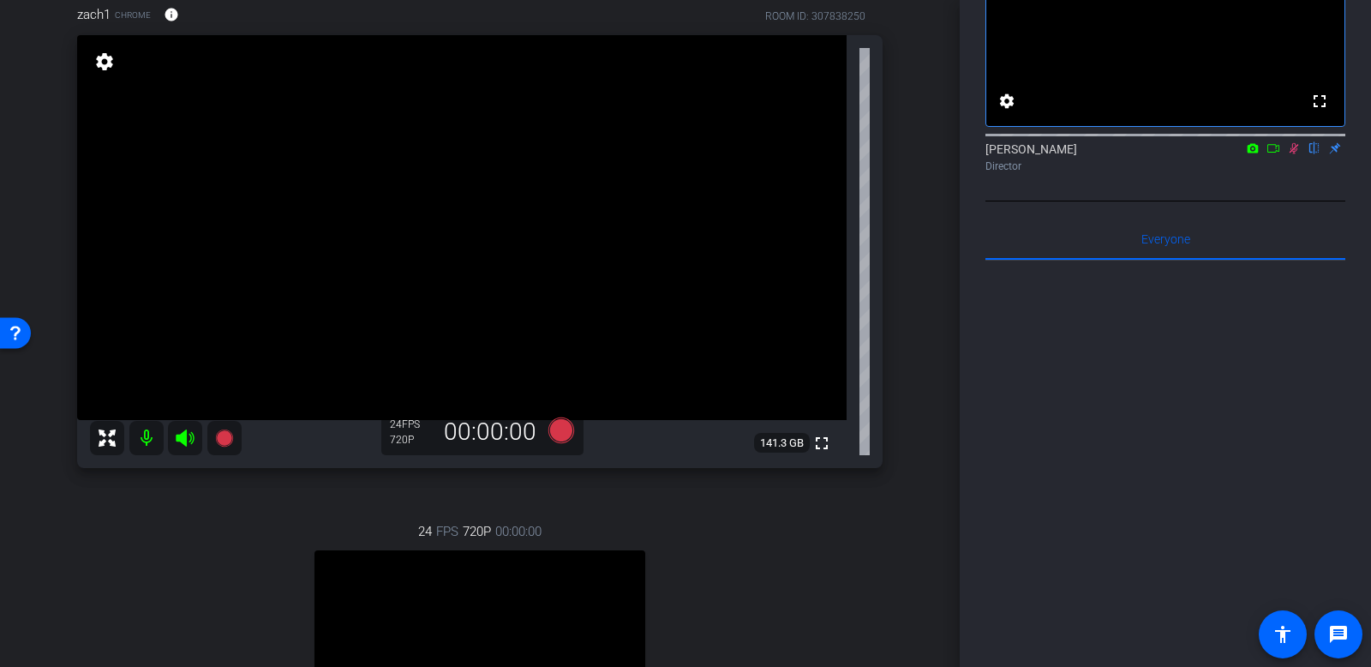
scroll to position [142, 0]
click at [1293, 154] on icon at bounding box center [1294, 148] width 9 height 11
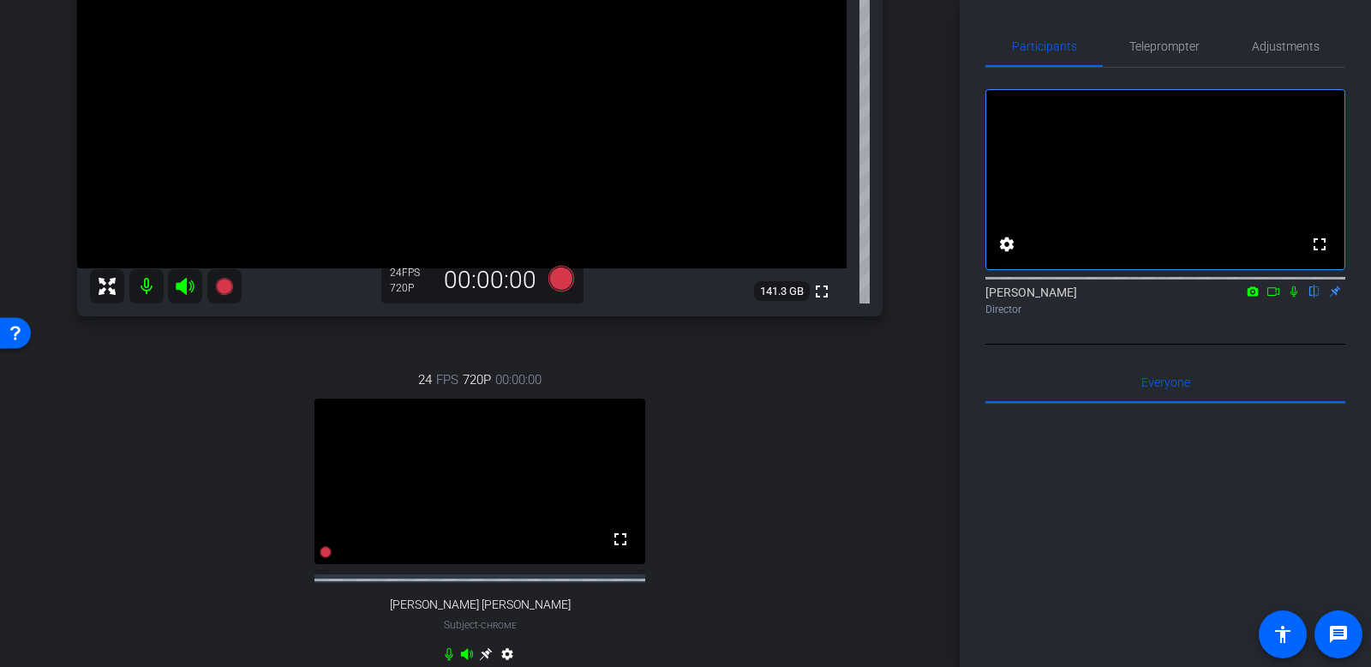
scroll to position [300, 0]
